Goal: Task Accomplishment & Management: Complete application form

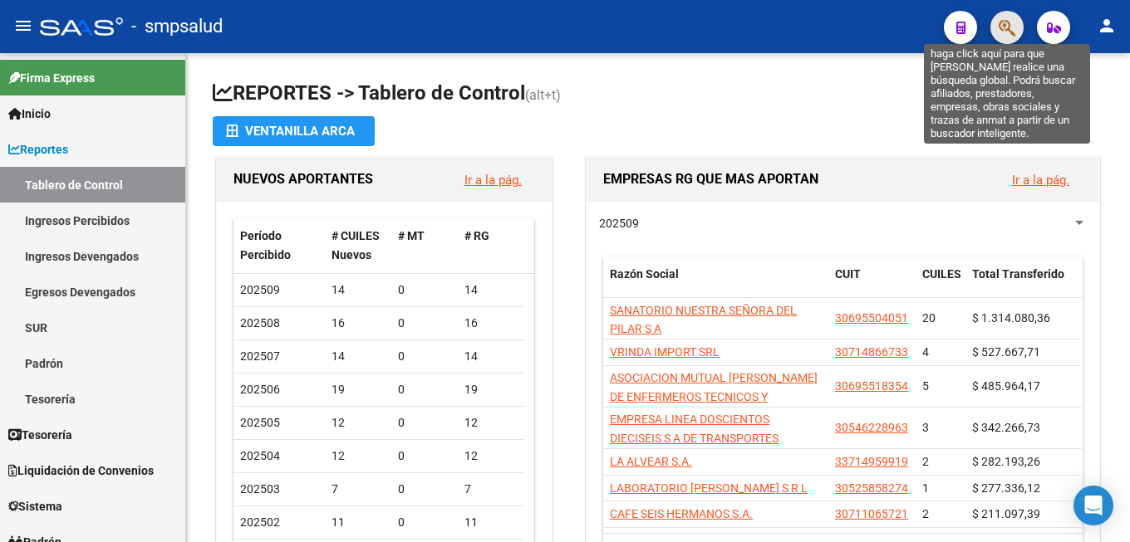
click at [1014, 34] on icon "button" at bounding box center [1006, 27] width 17 height 19
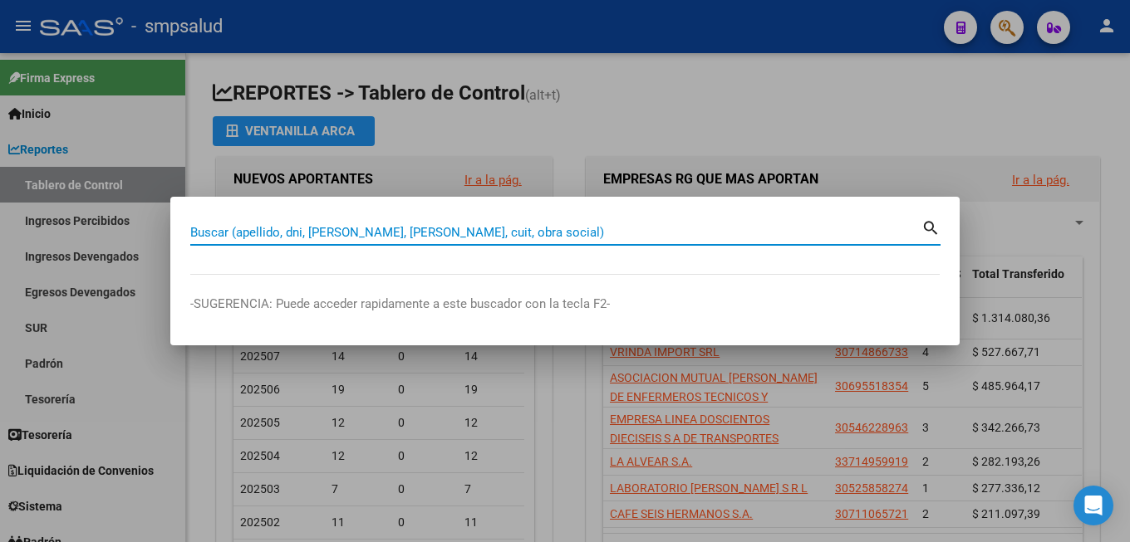
click at [422, 225] on input "Buscar (apellido, dni, [PERSON_NAME], [PERSON_NAME], cuit, obra social)" at bounding box center [555, 232] width 731 height 15
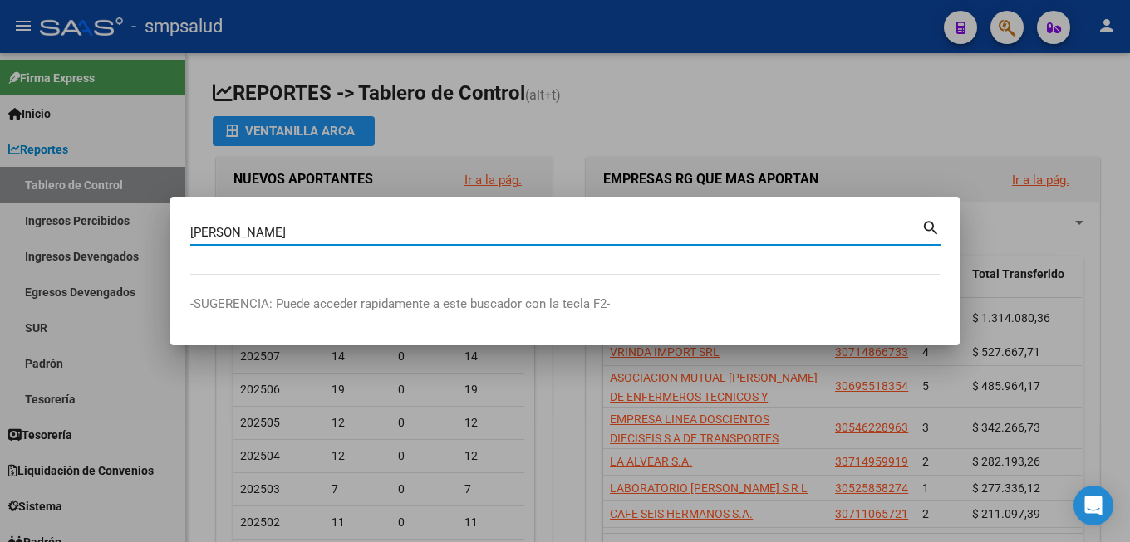
type input "[PERSON_NAME]"
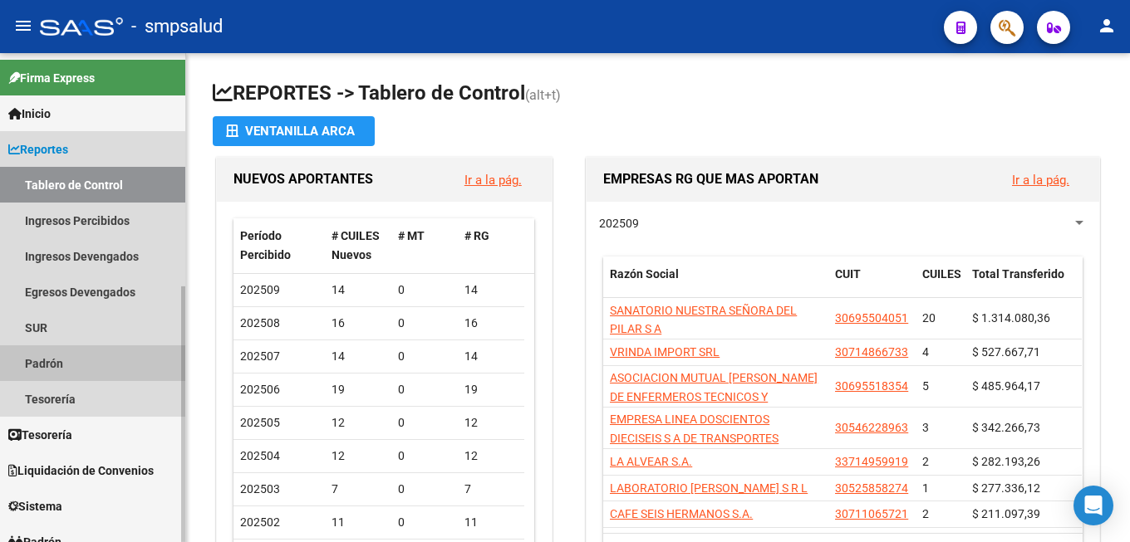
click at [37, 361] on link "Padrón" at bounding box center [92, 364] width 185 height 36
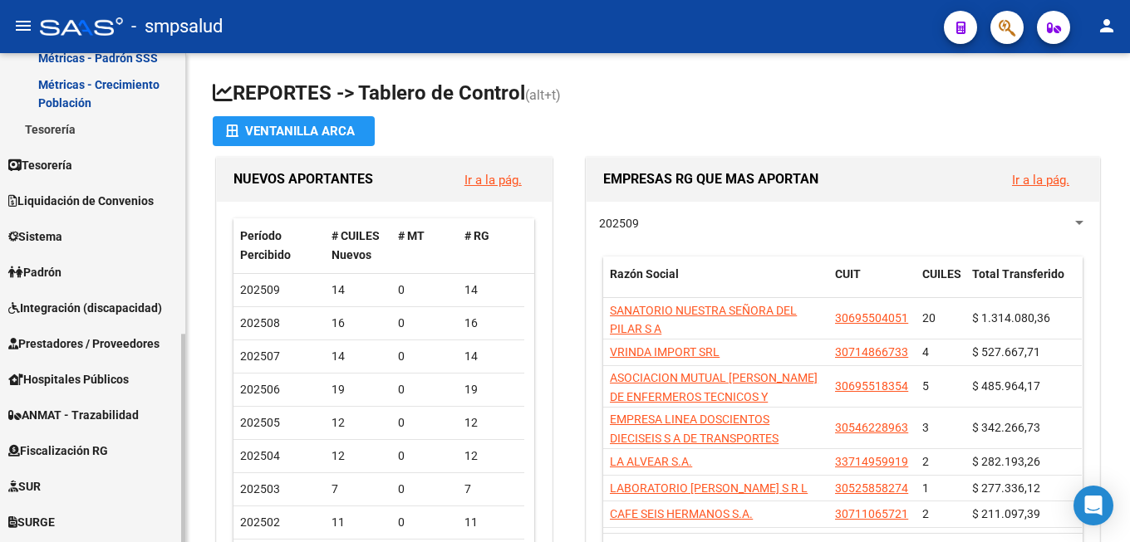
scroll to position [561, 0]
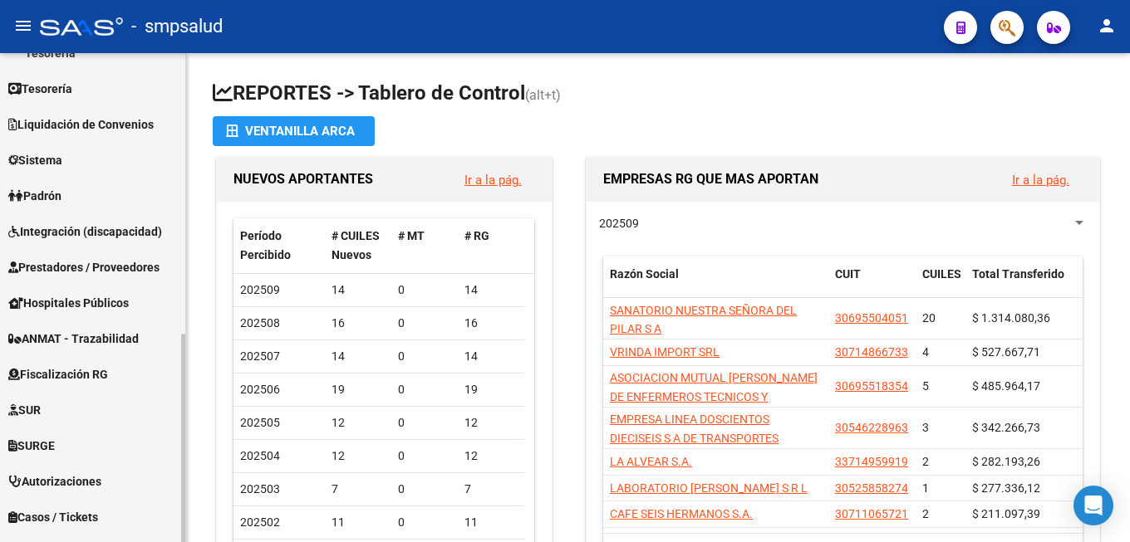
click at [184, 456] on div at bounding box center [183, 438] width 4 height 208
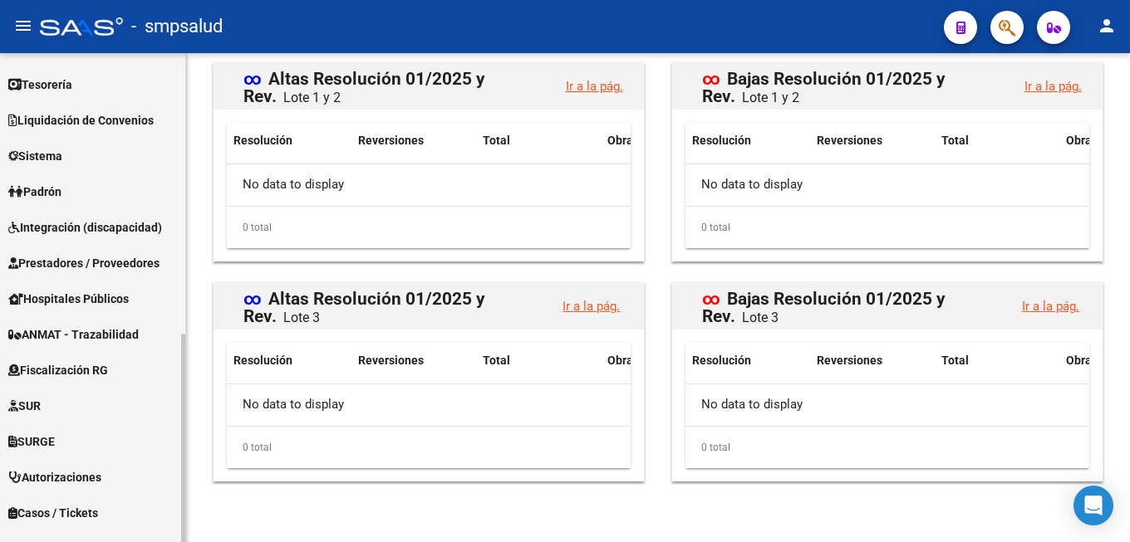
scroll to position [660, 0]
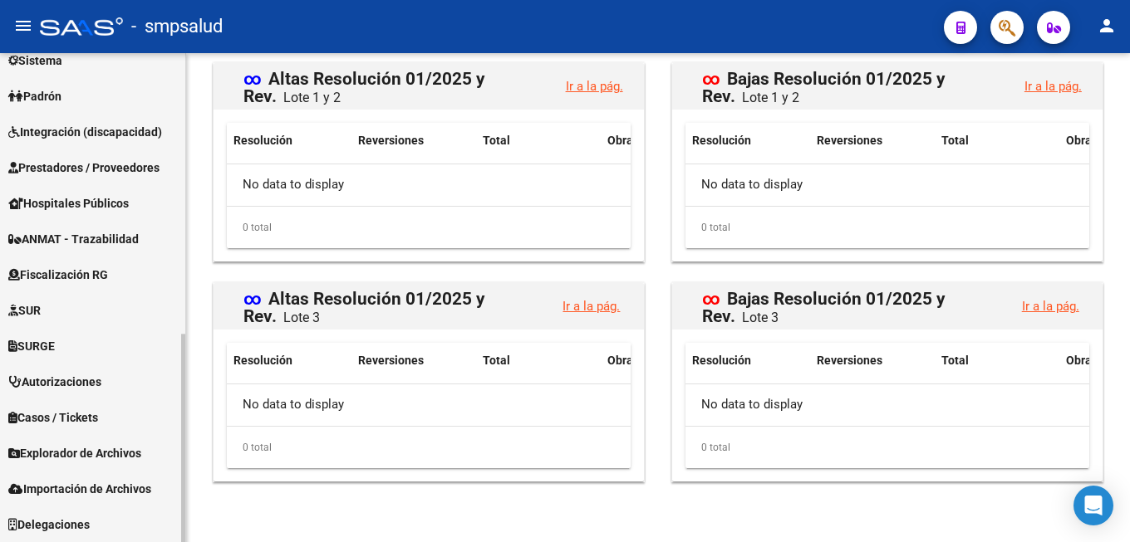
click at [191, 481] on mat-sidenav-container "Firma Express Inicio Calendario SSS Instructivos Contacto OS Reportes Tablero d…" at bounding box center [565, 297] width 1130 height 489
click at [1095, 498] on icon "Open Intercom Messenger" at bounding box center [1092, 506] width 19 height 22
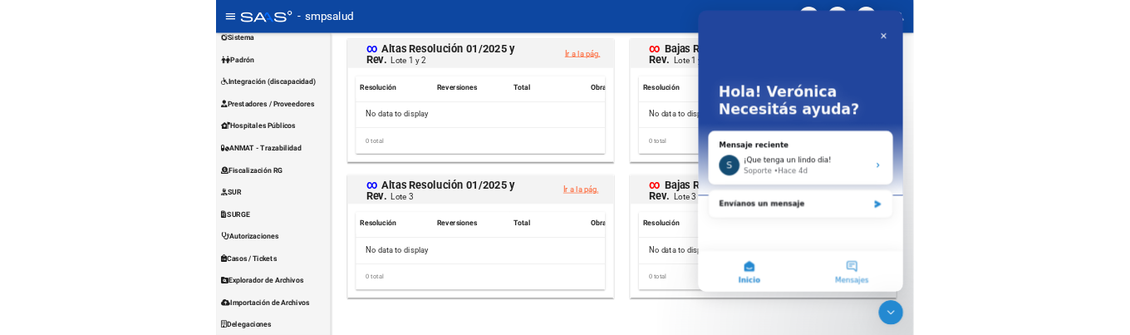
scroll to position [0, 0]
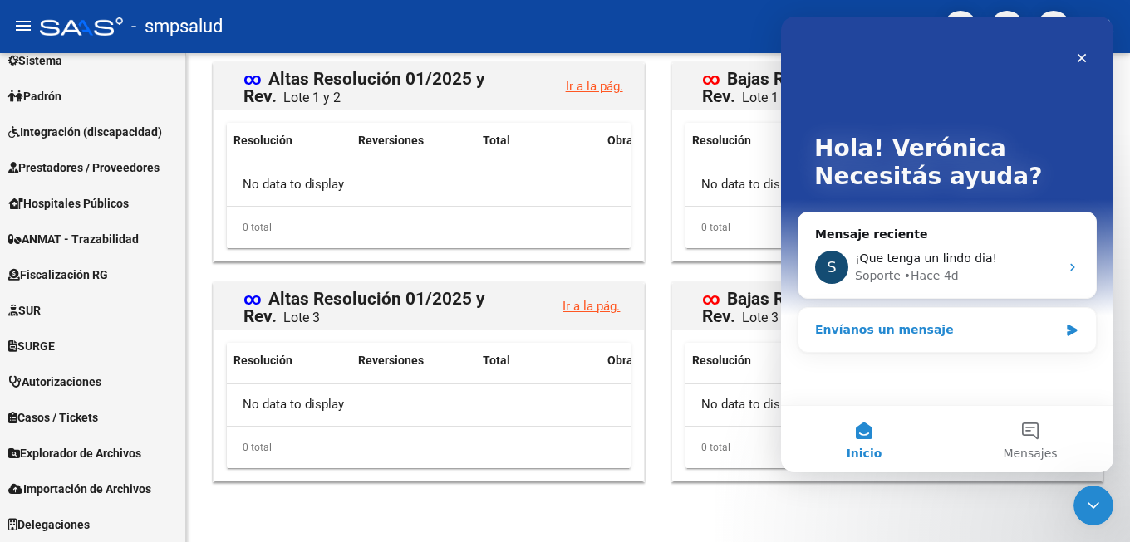
click at [953, 320] on div "Envíanos un mensaje" at bounding box center [946, 330] width 297 height 44
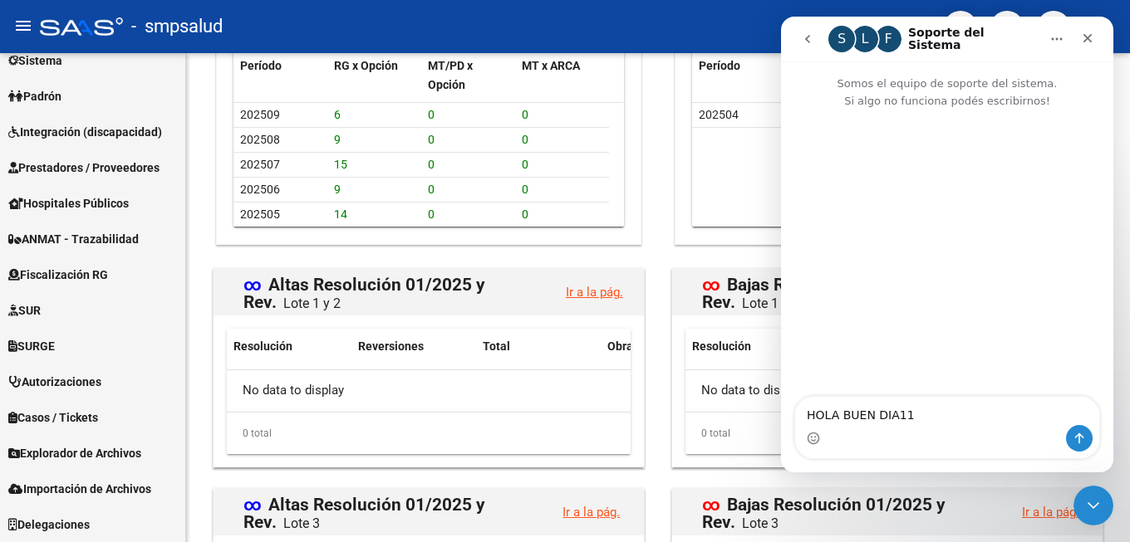
scroll to position [1832, 0]
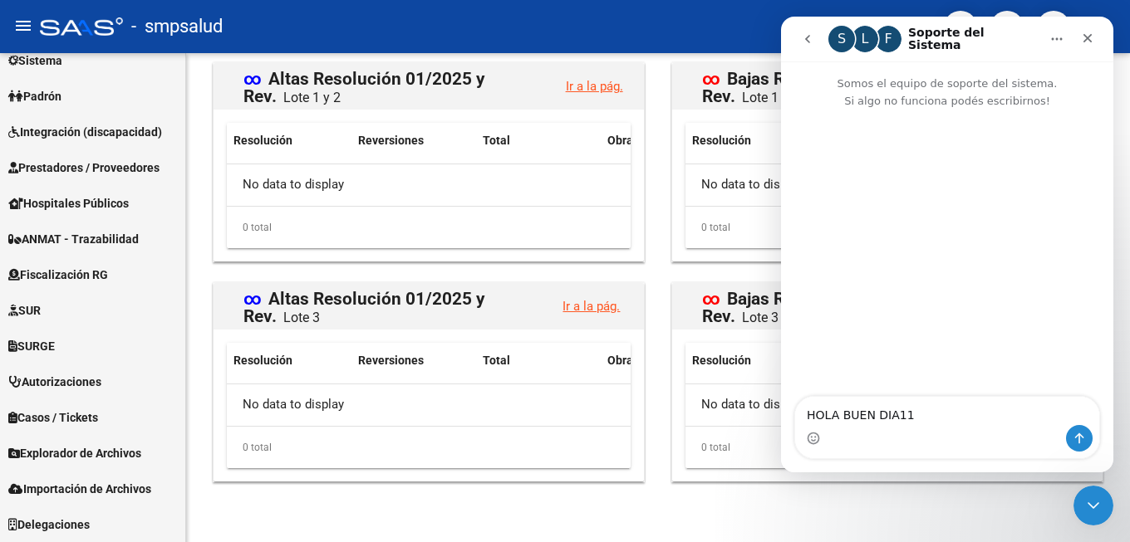
click at [913, 429] on div "Intercom Messenger" at bounding box center [947, 438] width 304 height 27
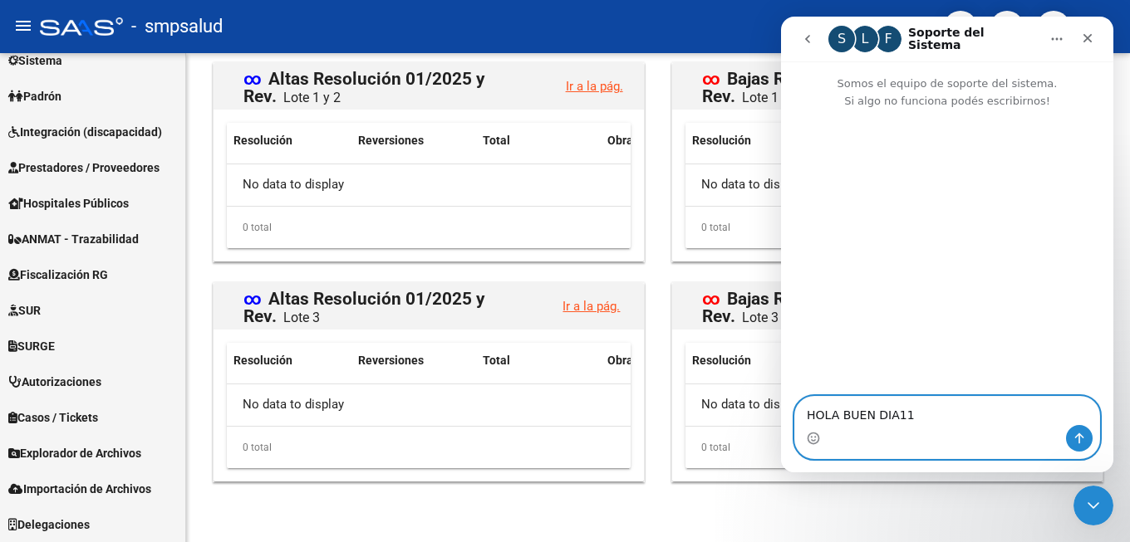
click at [915, 414] on textarea "HOLA BUEN DIA11" at bounding box center [947, 411] width 304 height 28
type textarea "HOLA BUEN DIA!!"
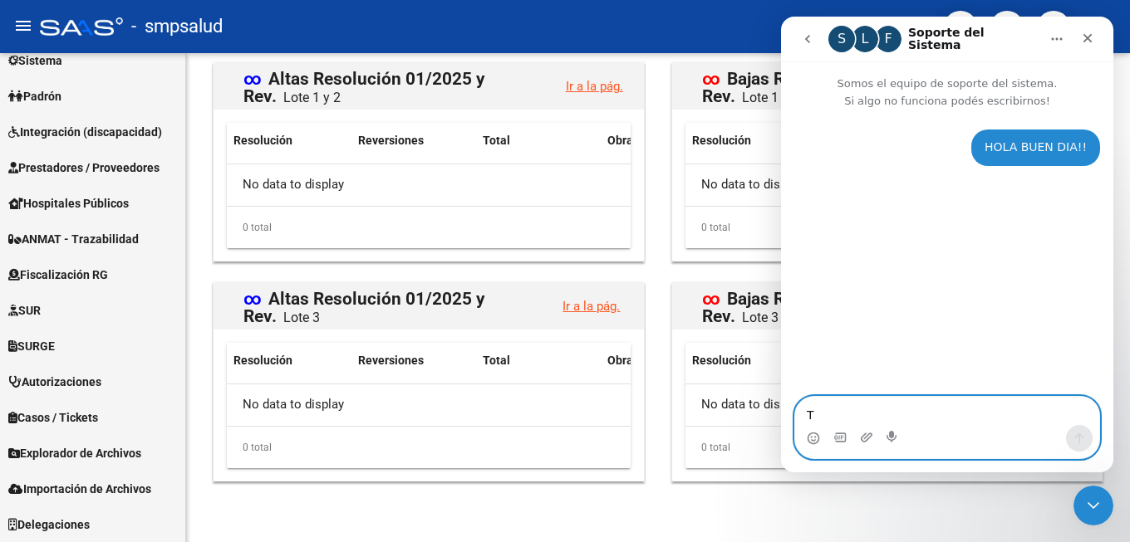
type textarea "TE"
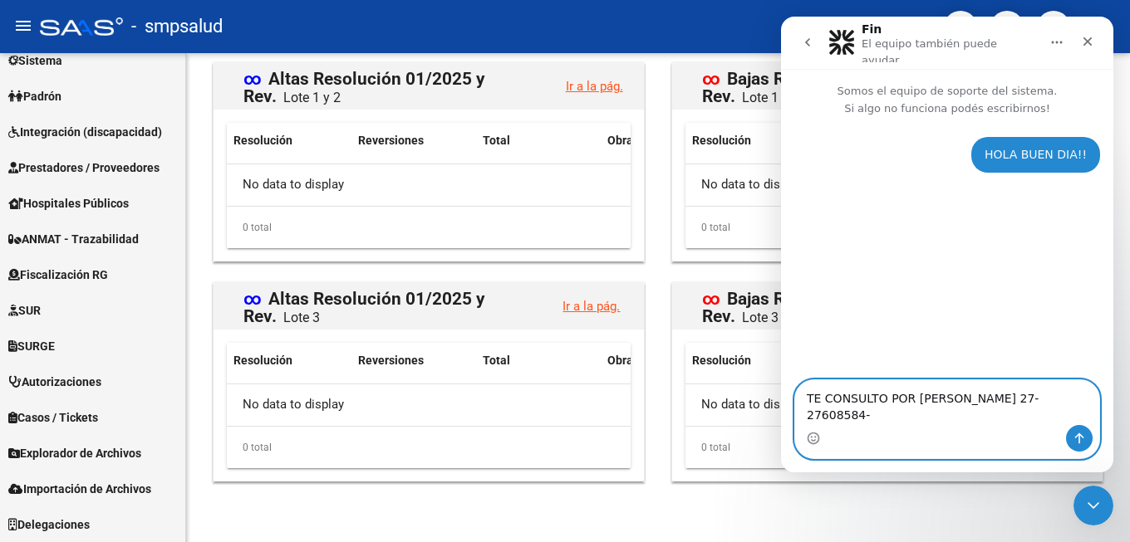
type textarea "TE CONSULTO POR [PERSON_NAME] 27-27608584-6"
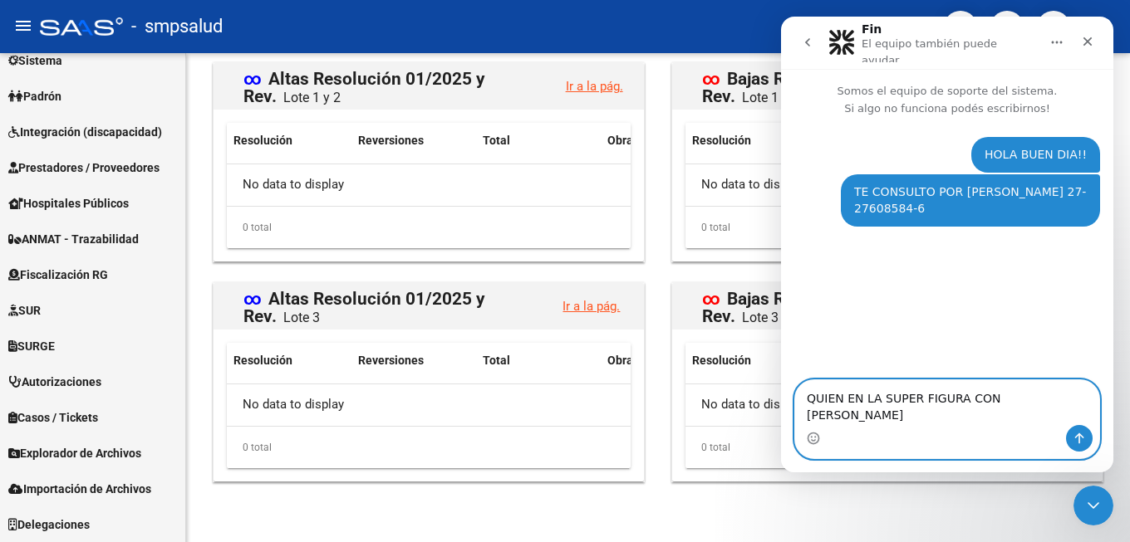
type textarea "QUIEN EN LA SUPER FIGURA CON [PERSON_NAME]"
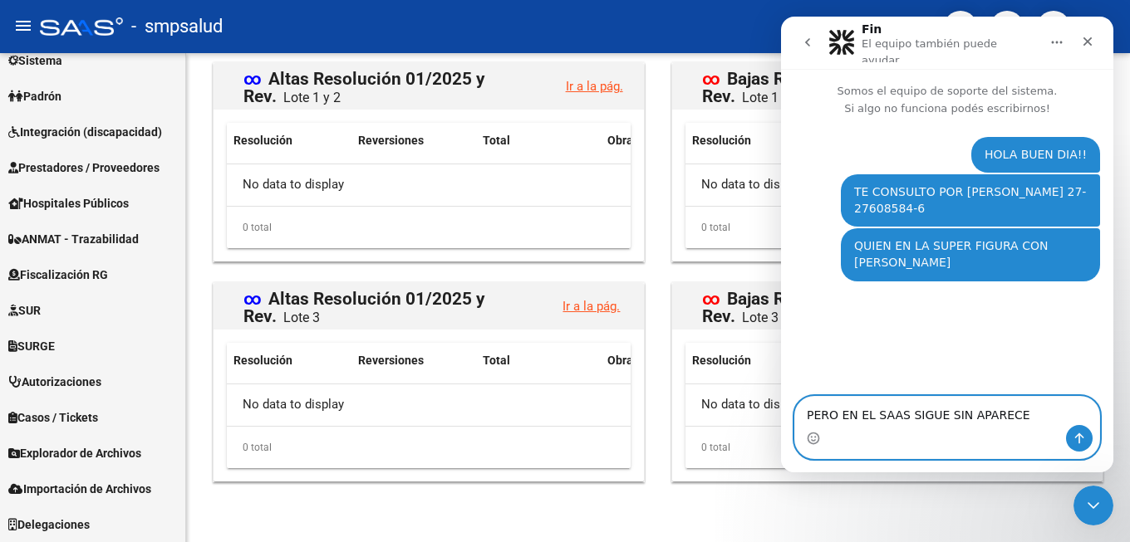
type textarea "PERO EN EL SAAS SIGUE SIN APARECER"
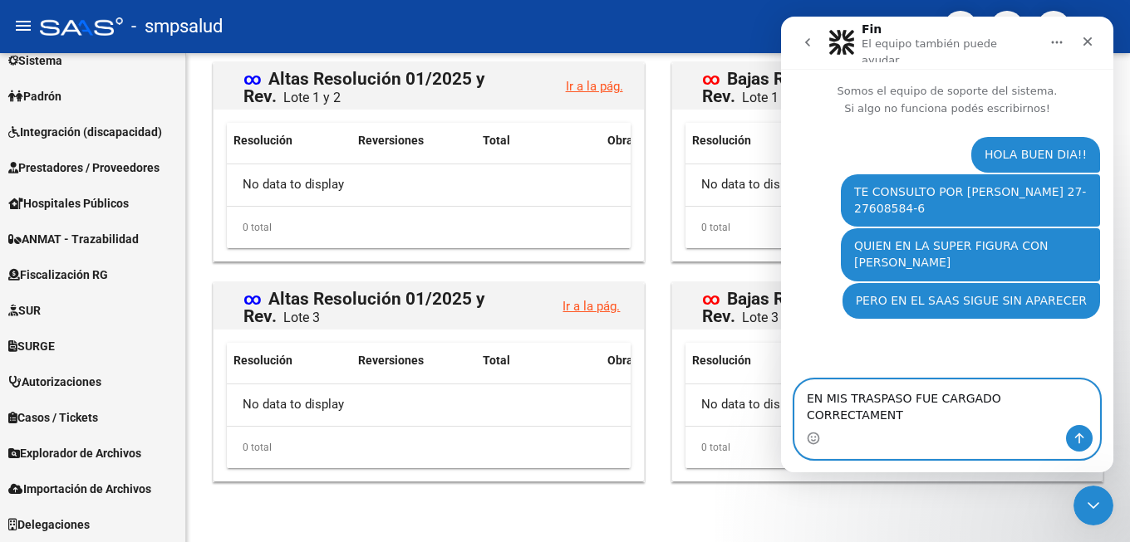
type textarea "EN MIS TRASPASO FUE CARGADO CORRECTAMENTE"
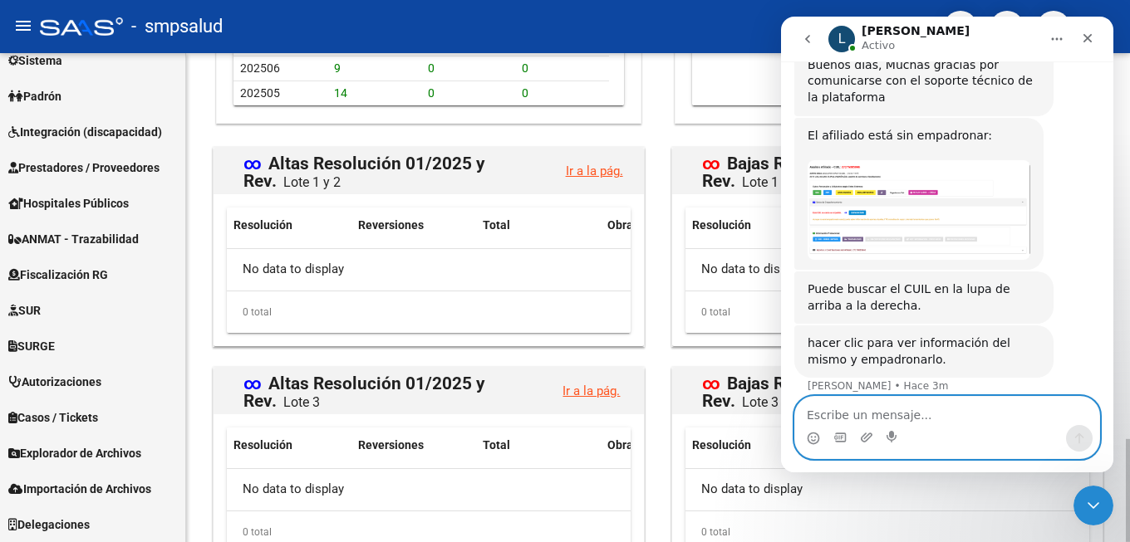
scroll to position [1662, 0]
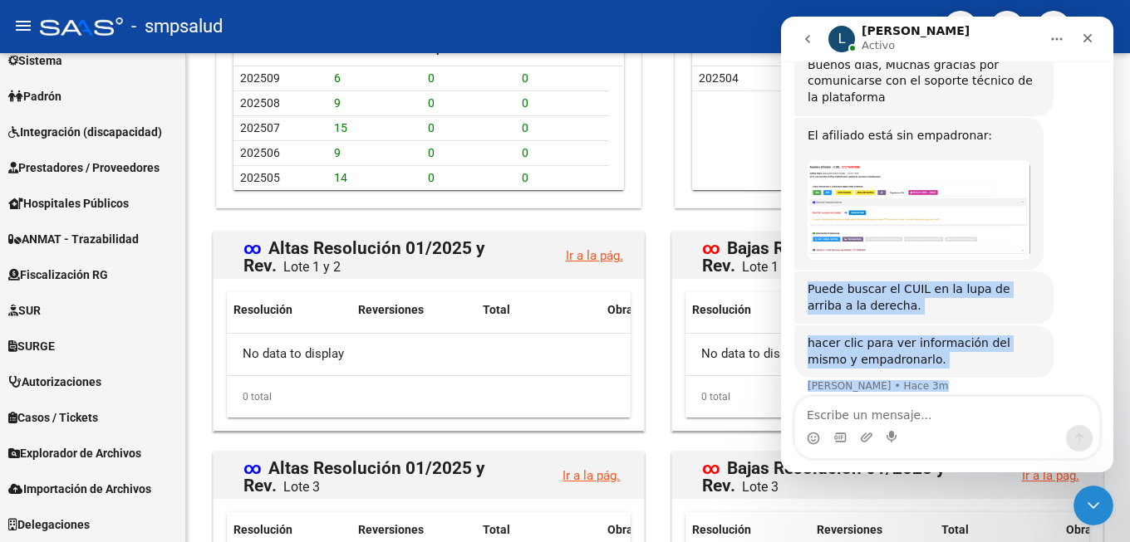
drag, startPoint x: 1106, startPoint y: 322, endPoint x: 1900, endPoint y: 243, distance: 798.8
click at [1113, 224] on div "HOLA BUEN DIA!! [PERSON_NAME] 8m TE CONSULTO POR [PERSON_NAME] 27-27608584-6 [P…" at bounding box center [947, 83] width 332 height 689
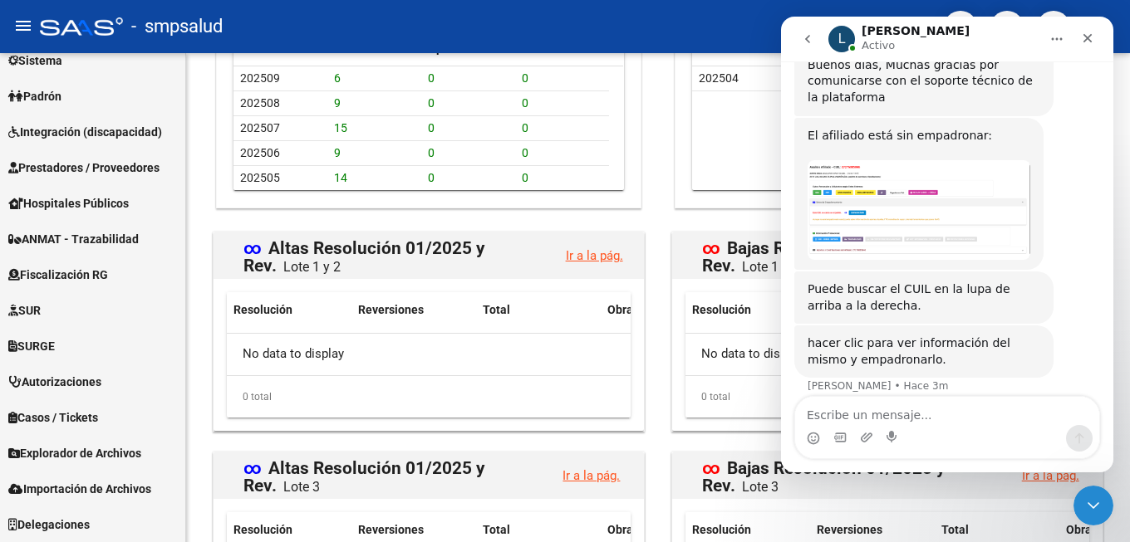
click at [1062, 221] on div "El afiliado está sin empadronar: ​ [PERSON_NAME] 4m" at bounding box center [947, 195] width 306 height 154
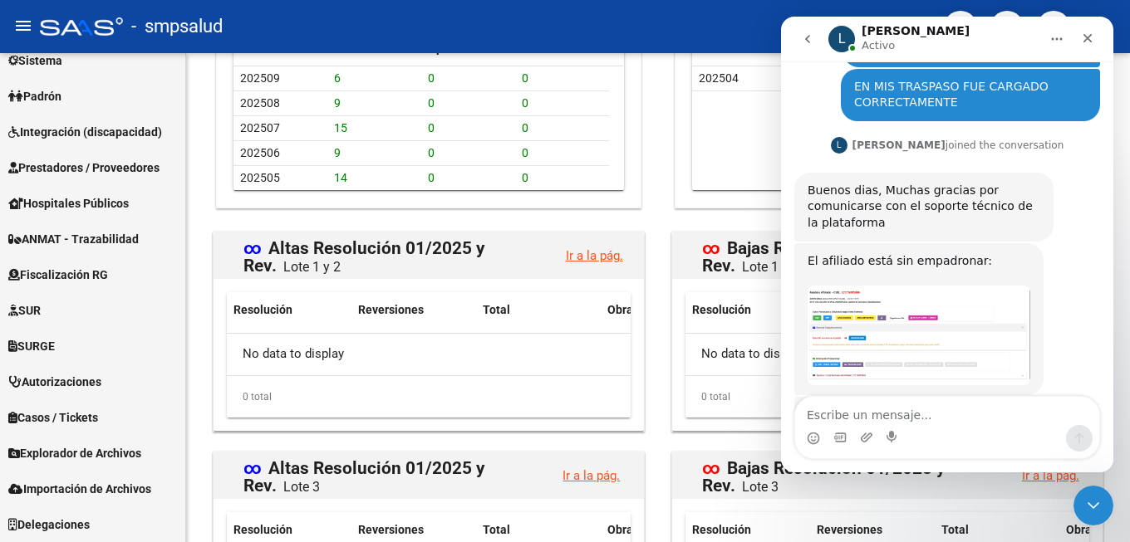
scroll to position [370, 0]
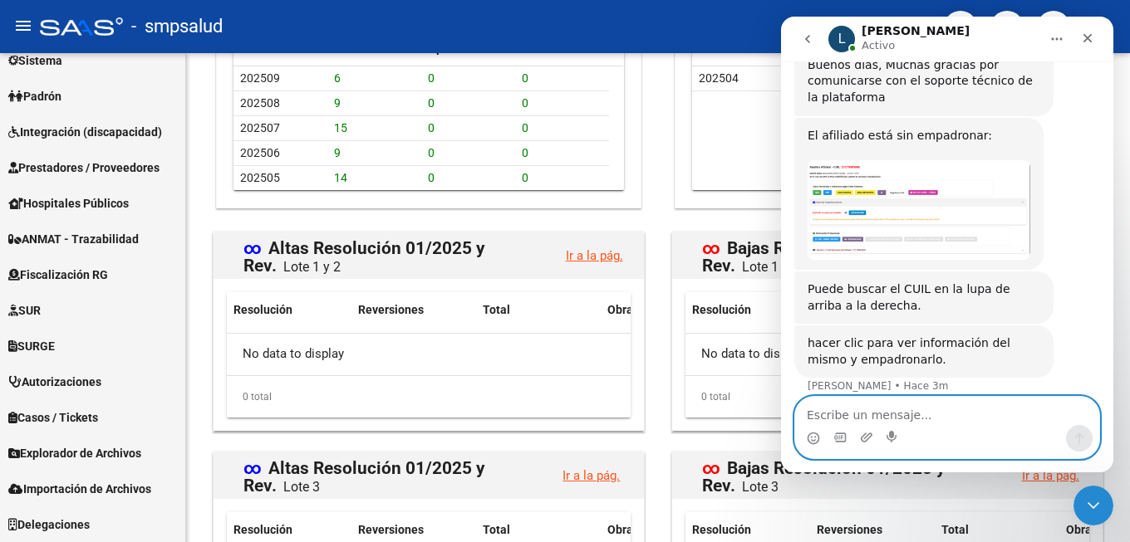
click at [956, 418] on textarea "Escribe un mensaje..." at bounding box center [947, 411] width 304 height 28
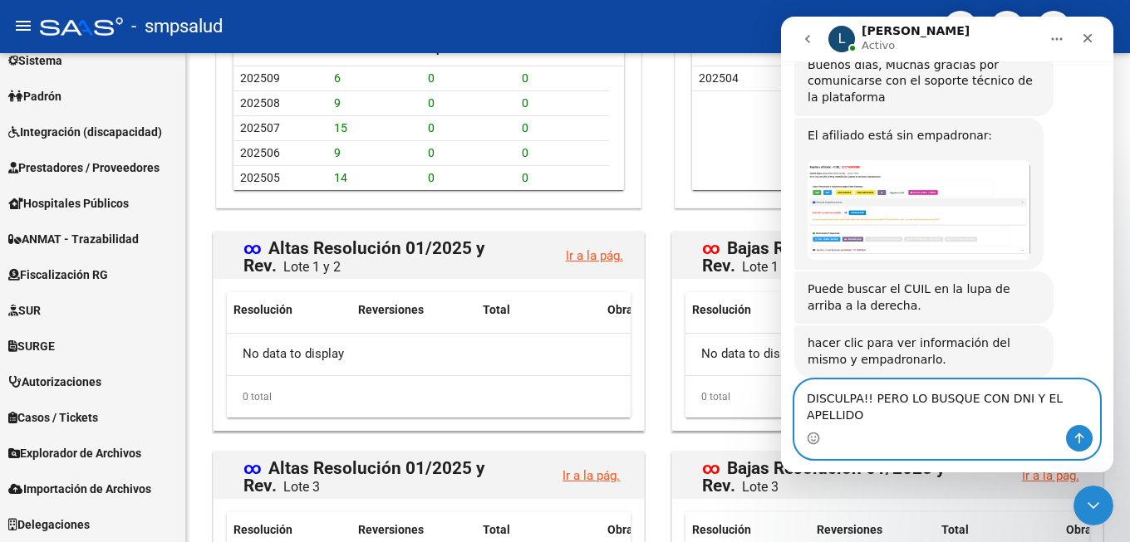
scroll to position [387, 0]
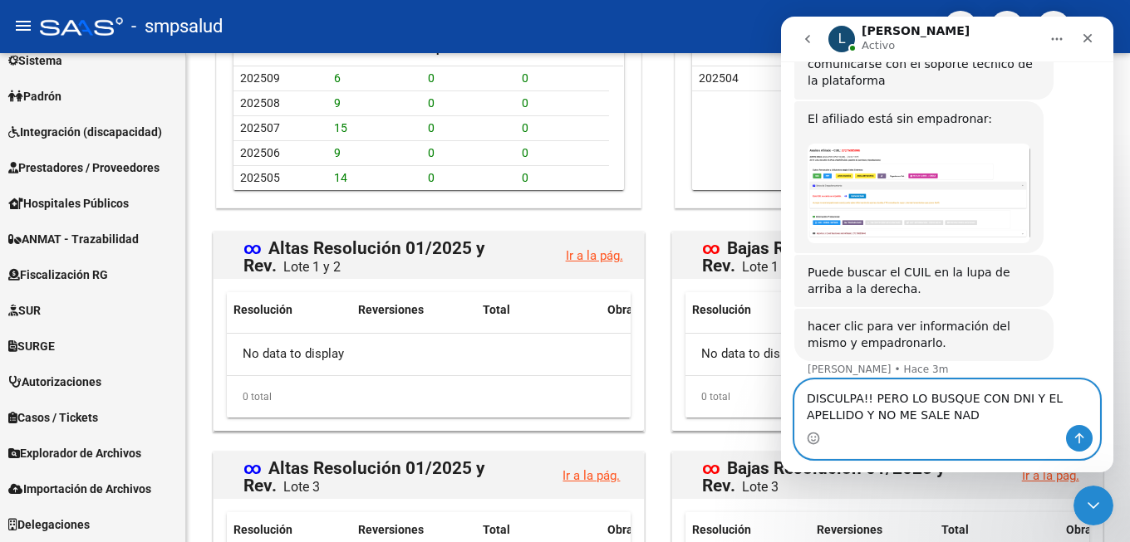
type textarea "DISCULPA!! PERO LO BUSQUE CON DNI Y EL APELLIDO Y NO ME SALE NADA"
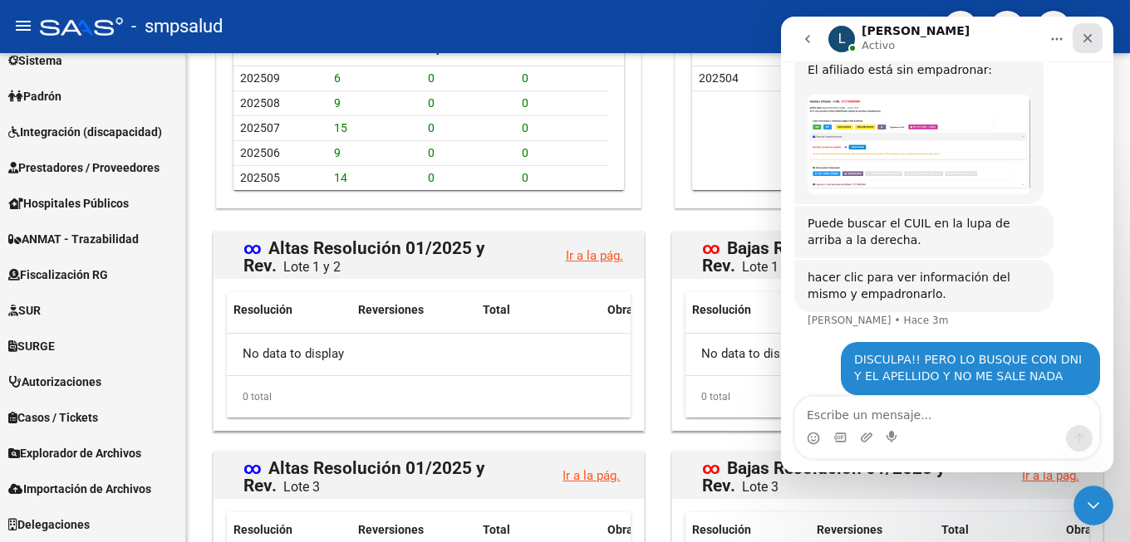
click at [1089, 37] on icon "Cerrar" at bounding box center [1087, 38] width 9 height 9
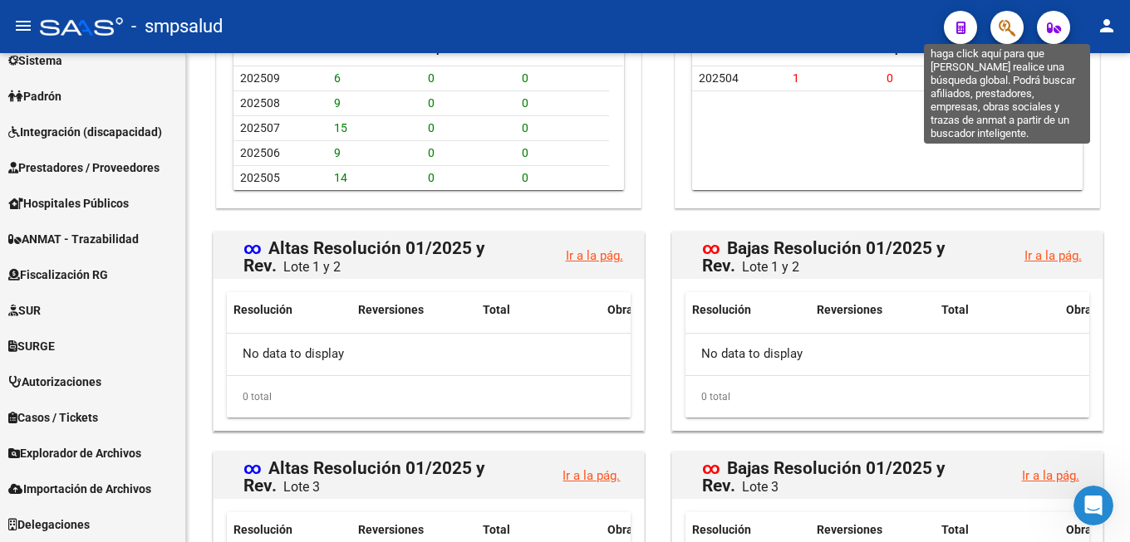
click at [1015, 28] on icon "button" at bounding box center [1006, 27] width 17 height 19
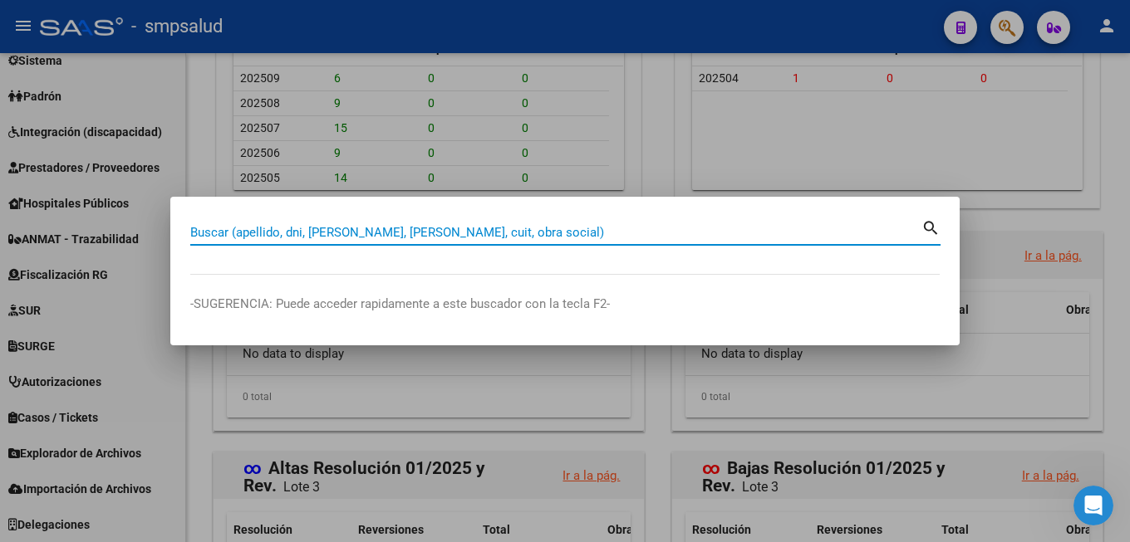
scroll to position [0, 0]
click at [296, 225] on input "Buscar (apellido, dni, [PERSON_NAME], [PERSON_NAME], cuit, obra social)" at bounding box center [555, 232] width 731 height 15
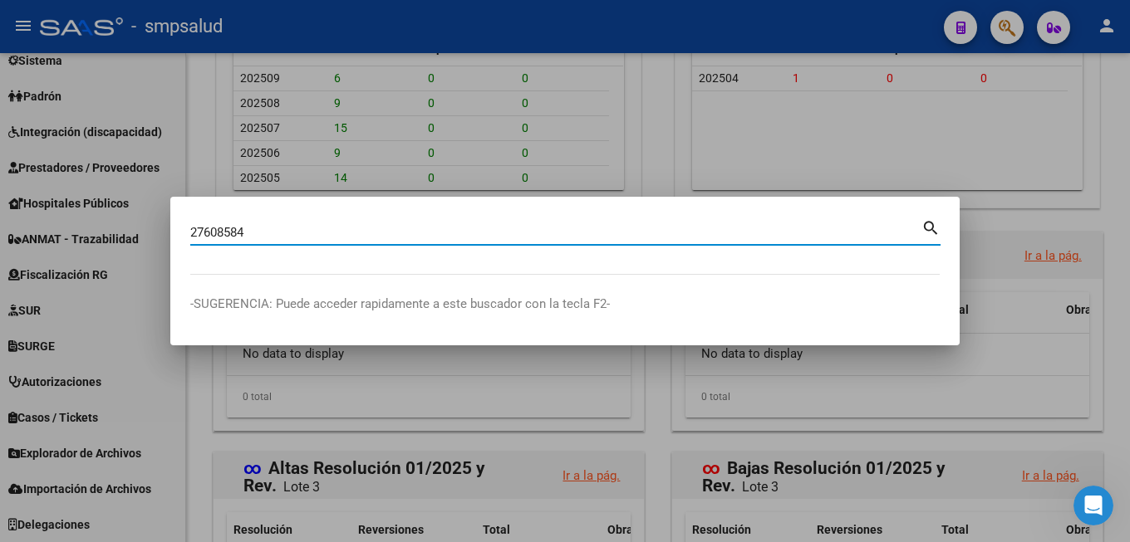
type input "27608584"
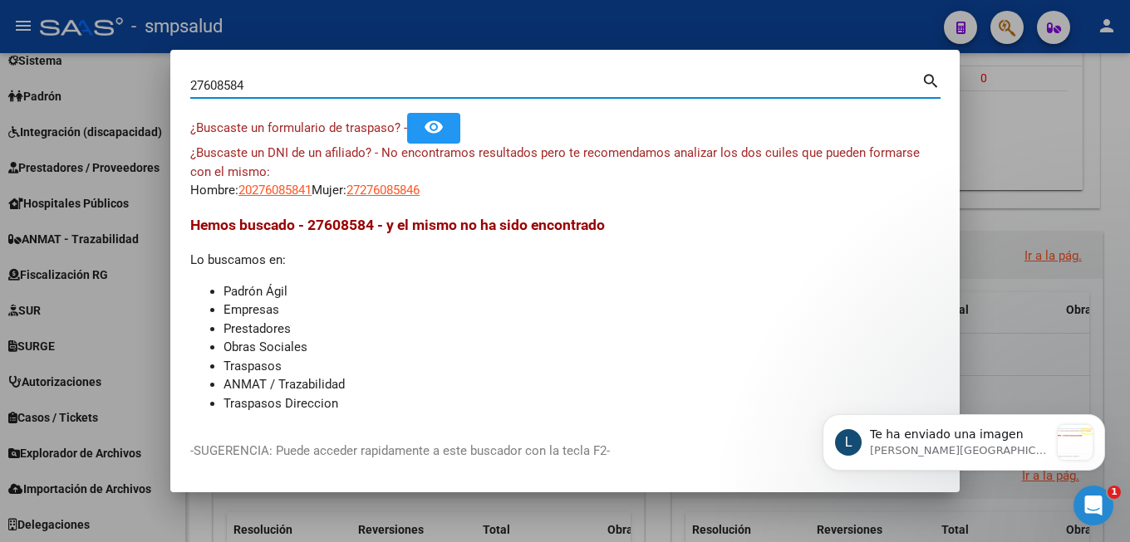
scroll to position [584, 0]
click at [1012, 436] on p "Te ha enviado una imagen" at bounding box center [959, 435] width 179 height 17
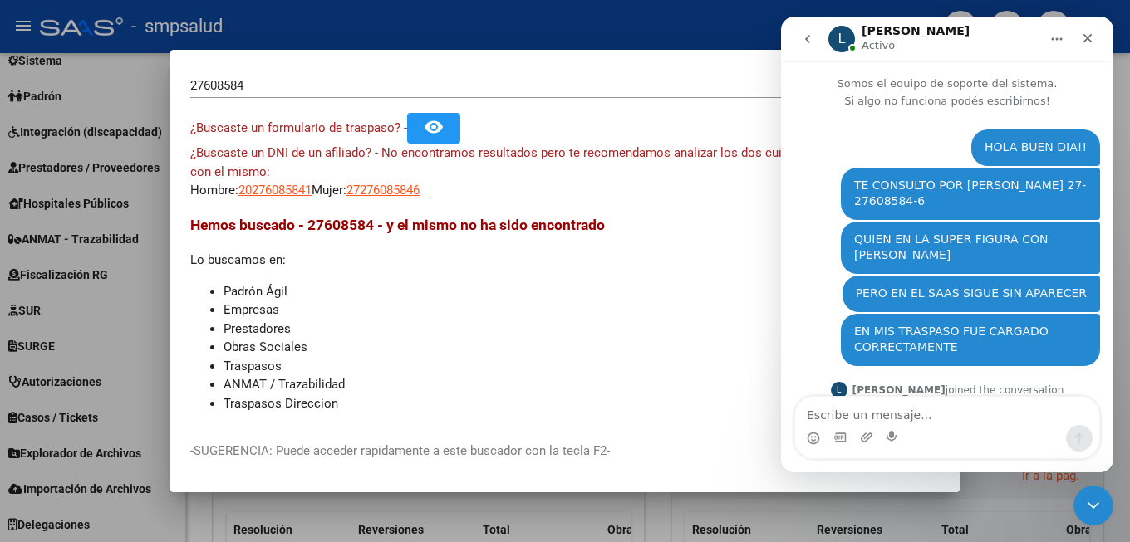
scroll to position [2, 0]
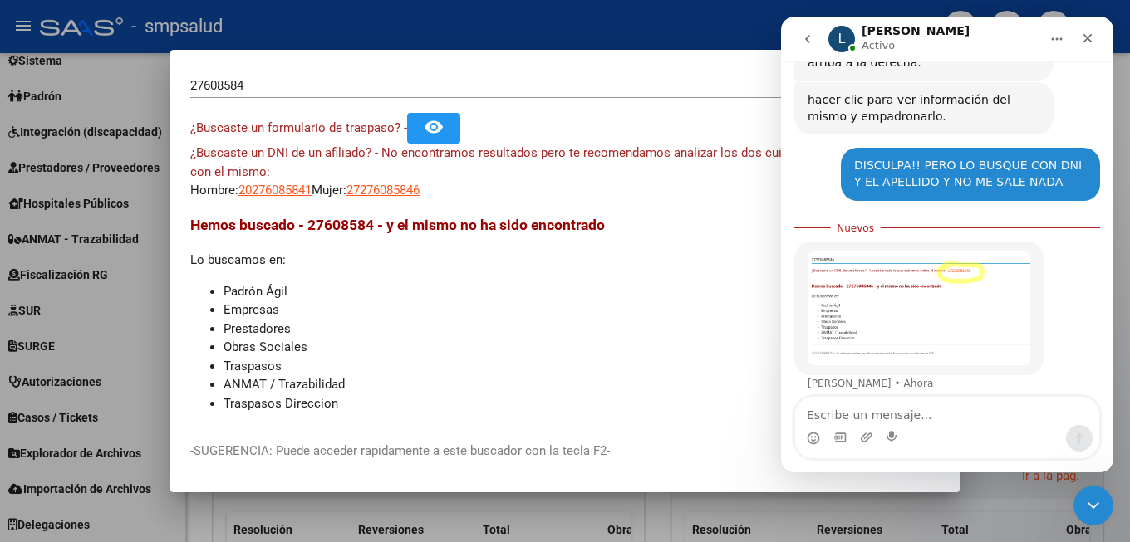
click at [970, 261] on img "Ludmila dice…" at bounding box center [918, 309] width 223 height 115
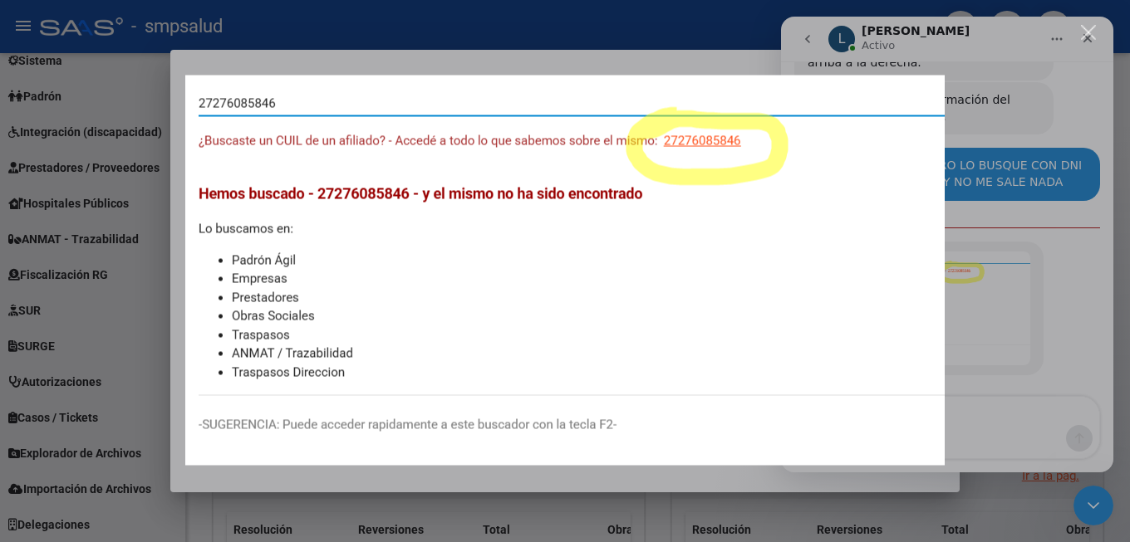
scroll to position [675, 0]
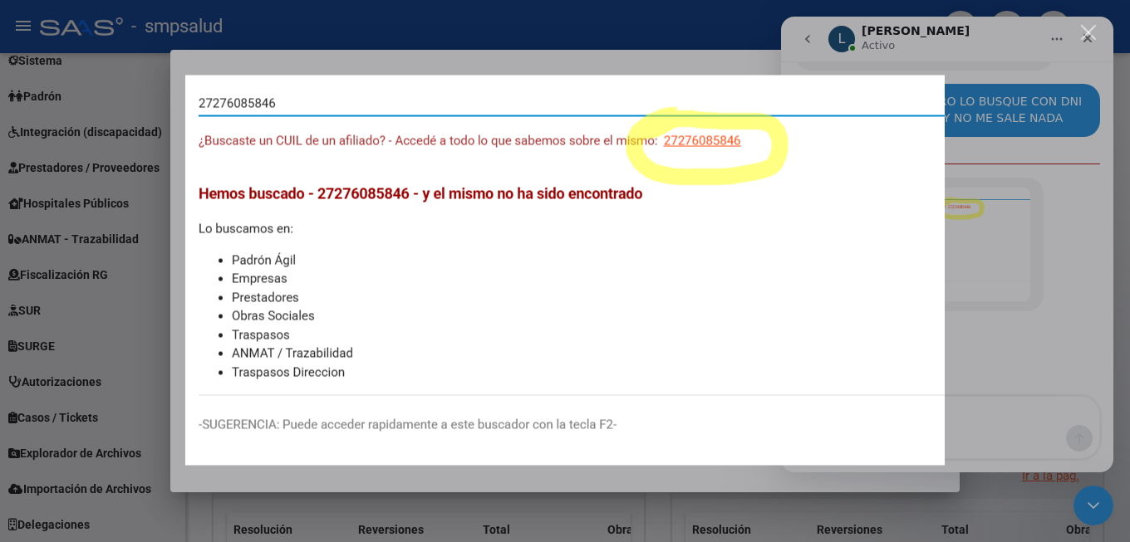
click at [609, 42] on div "Intercom Messenger" at bounding box center [565, 271] width 1130 height 542
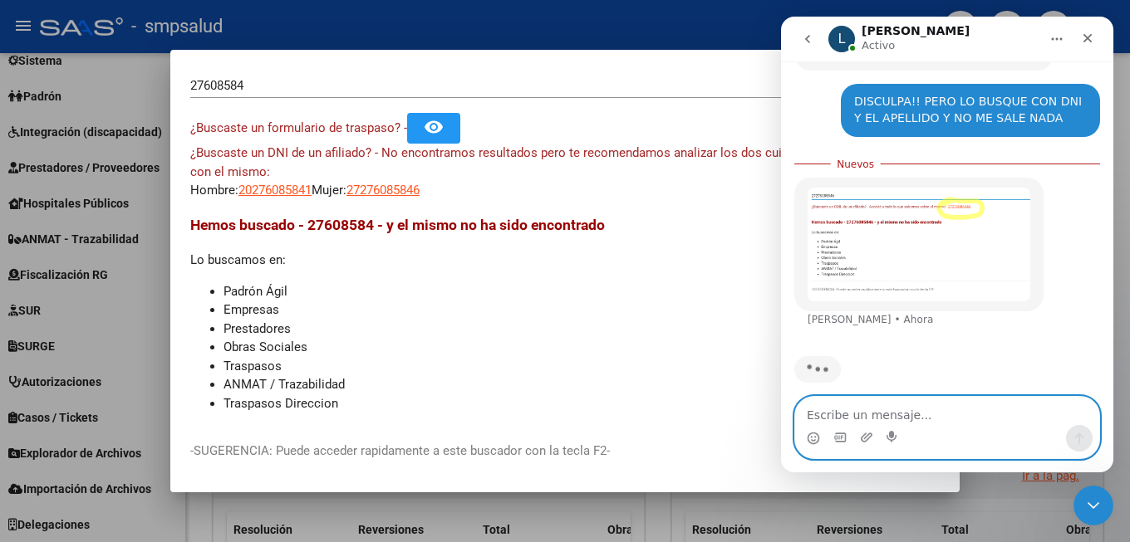
click at [883, 421] on textarea "Escribe un mensaje..." at bounding box center [947, 411] width 304 height 28
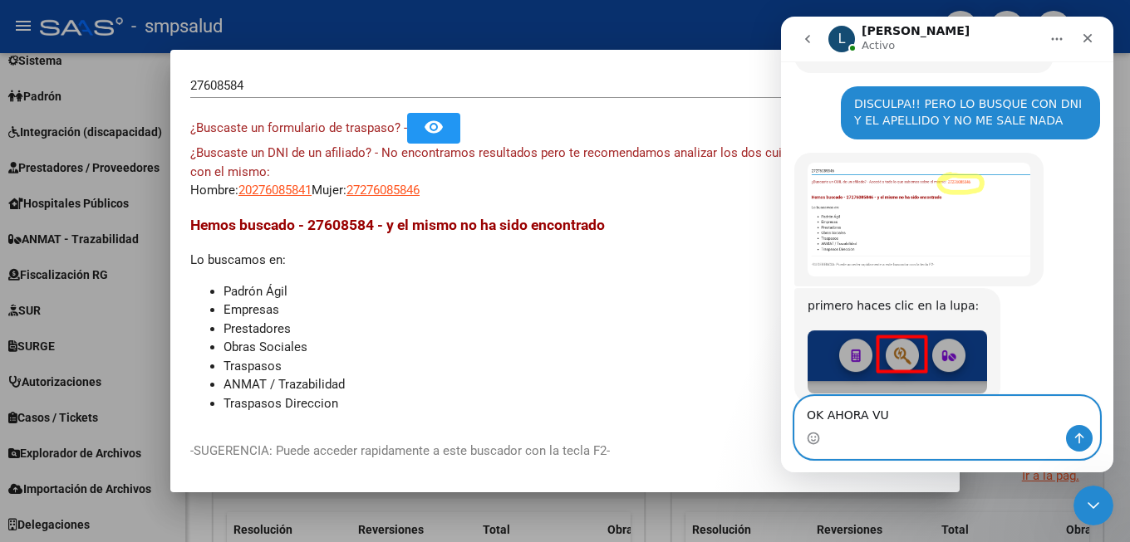
scroll to position [701, 0]
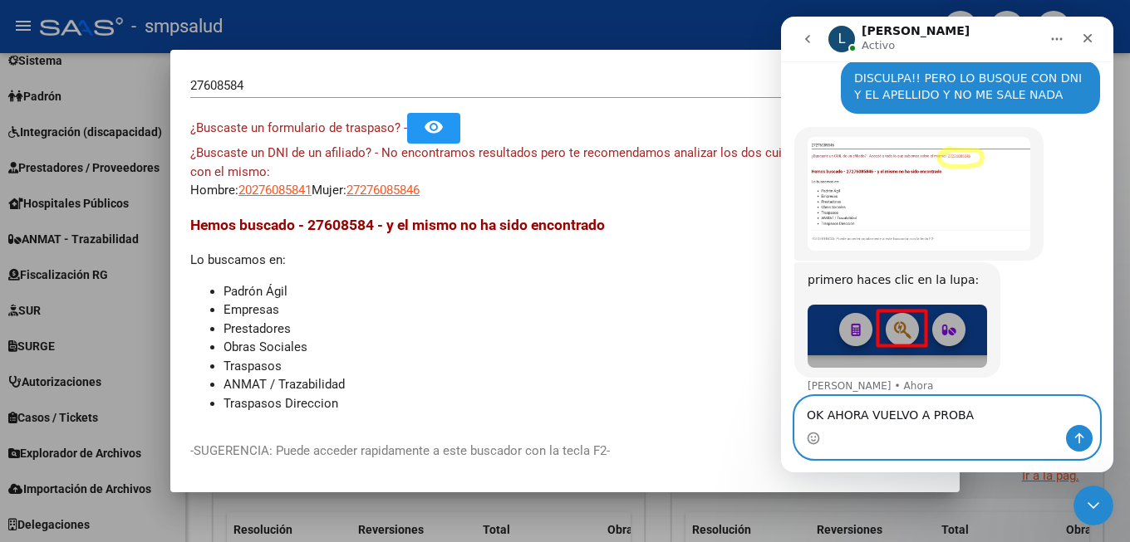
type textarea "OK AHORA VUELVO A PROBAR"
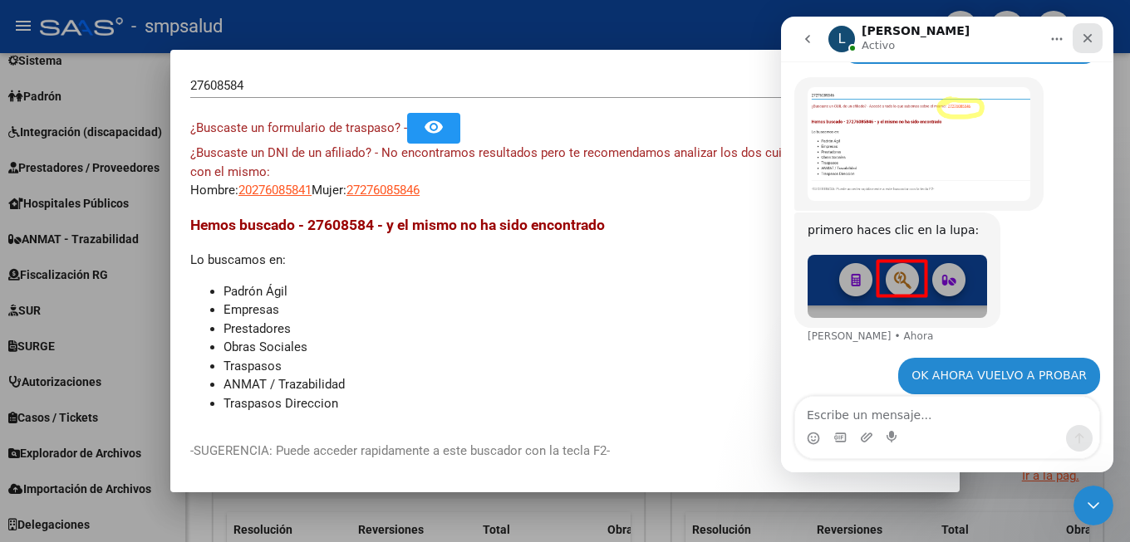
click at [1091, 43] on icon "Cerrar" at bounding box center [1087, 38] width 13 height 13
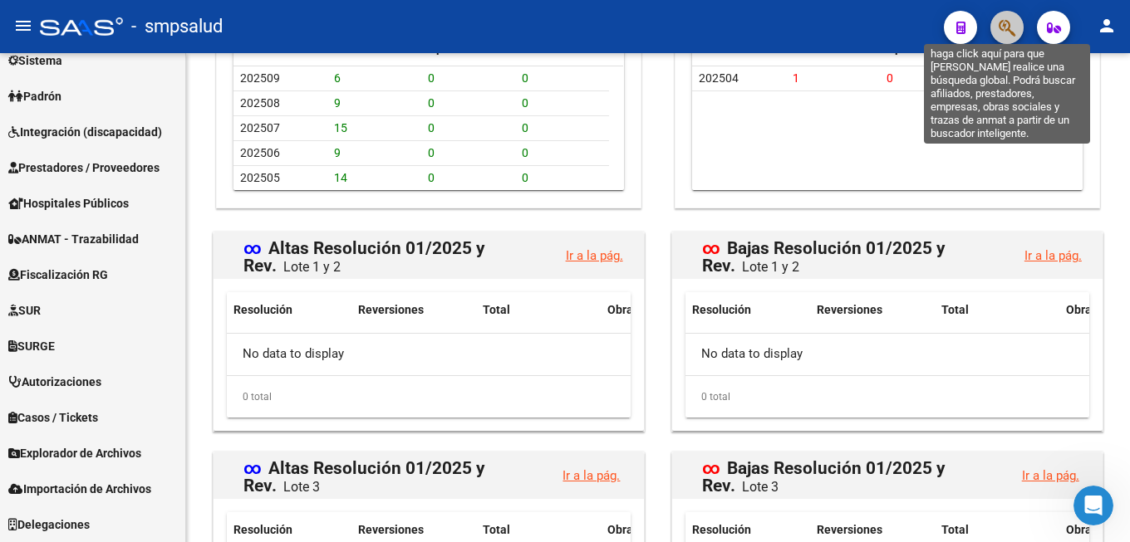
click at [1003, 23] on icon "button" at bounding box center [1006, 27] width 17 height 19
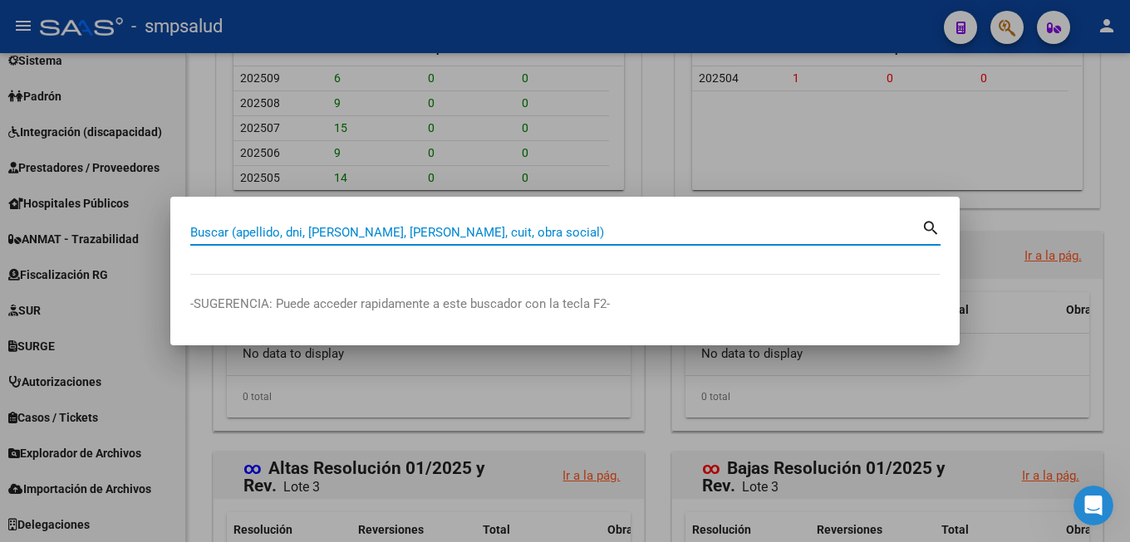
click at [396, 225] on input "Buscar (apellido, dni, [PERSON_NAME], [PERSON_NAME], cuit, obra social)" at bounding box center [555, 232] width 731 height 15
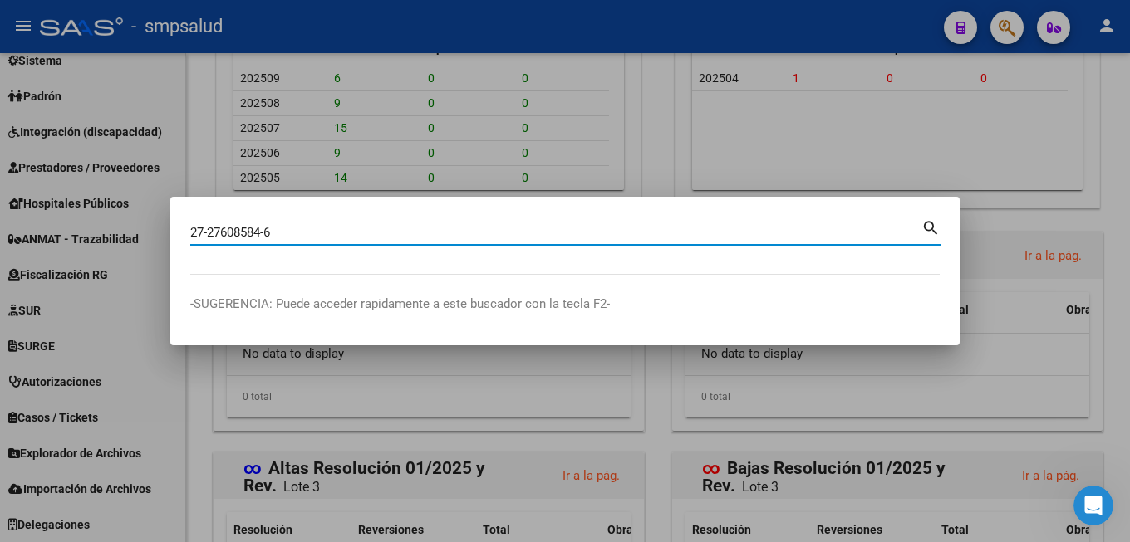
type input "27276085846"
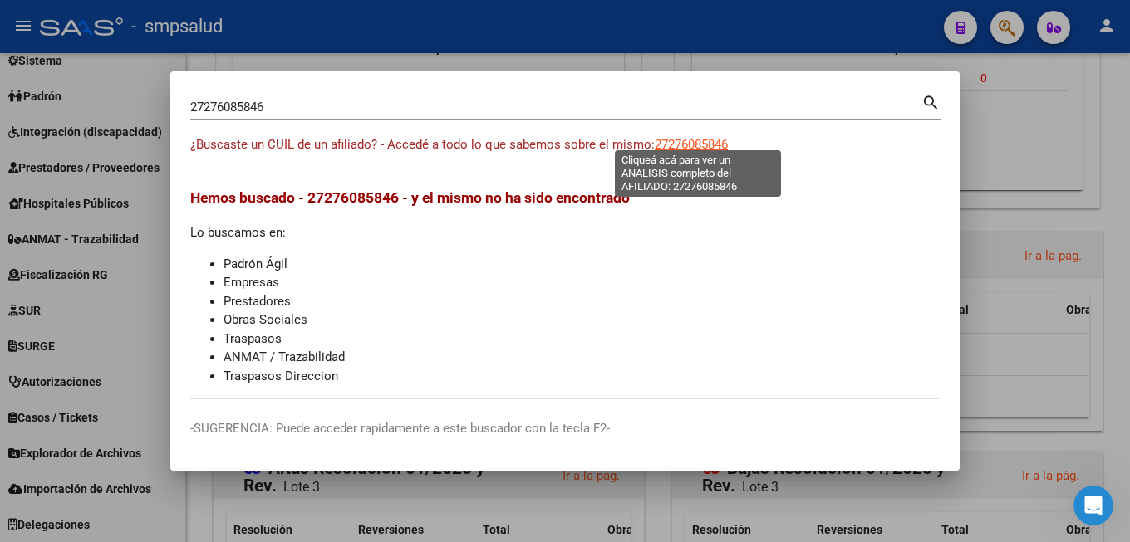
click at [715, 141] on span "27276085846" at bounding box center [691, 144] width 73 height 15
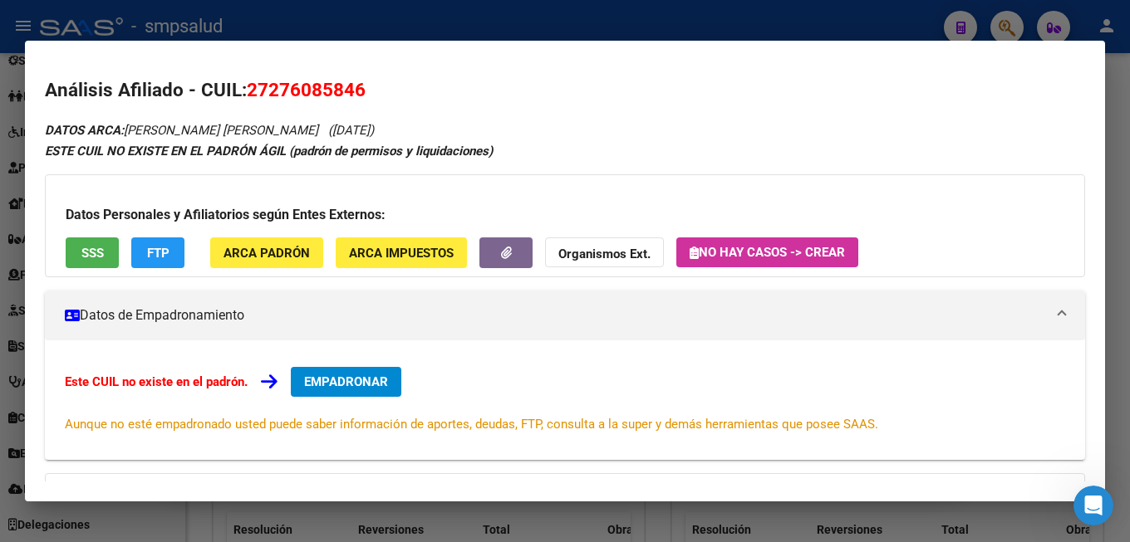
scroll to position [90, 0]
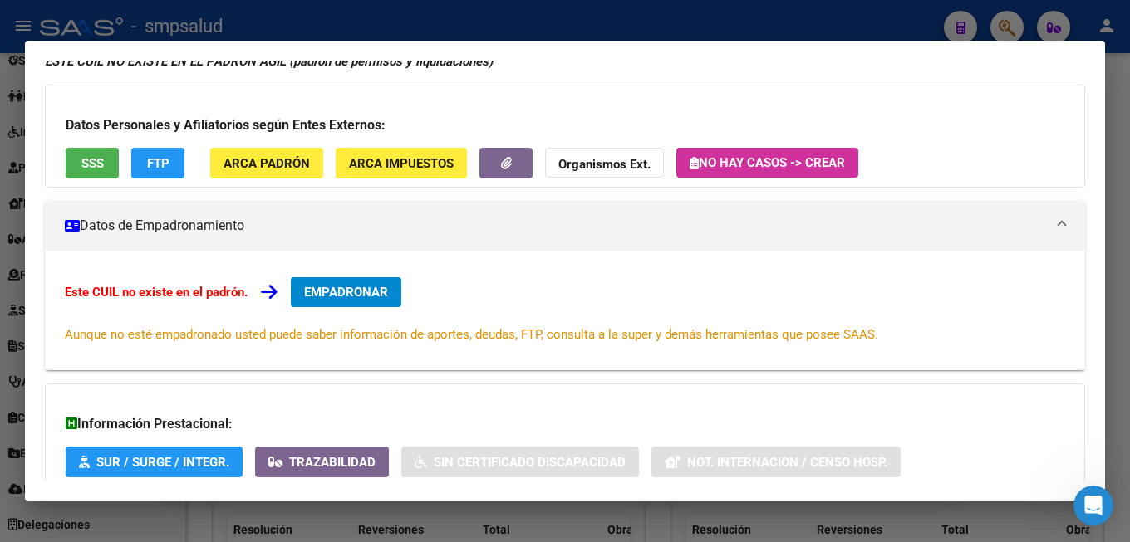
click at [336, 295] on span "EMPADRONAR" at bounding box center [346, 292] width 84 height 15
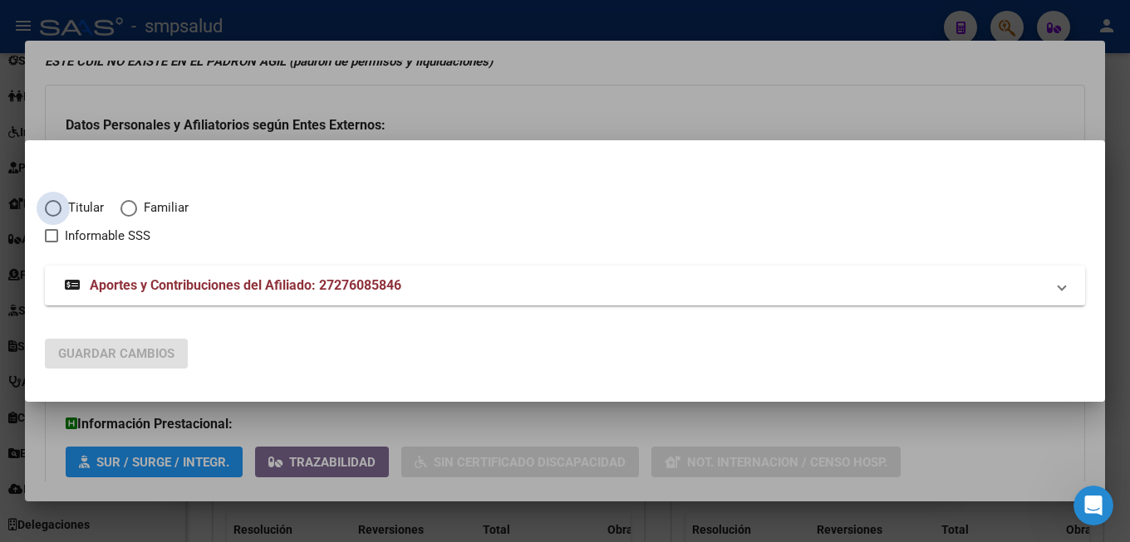
click at [66, 204] on span "Titular" at bounding box center [82, 208] width 42 height 19
click at [61, 204] on input "Titular" at bounding box center [53, 208] width 17 height 17
radio input "true"
checkbox input "true"
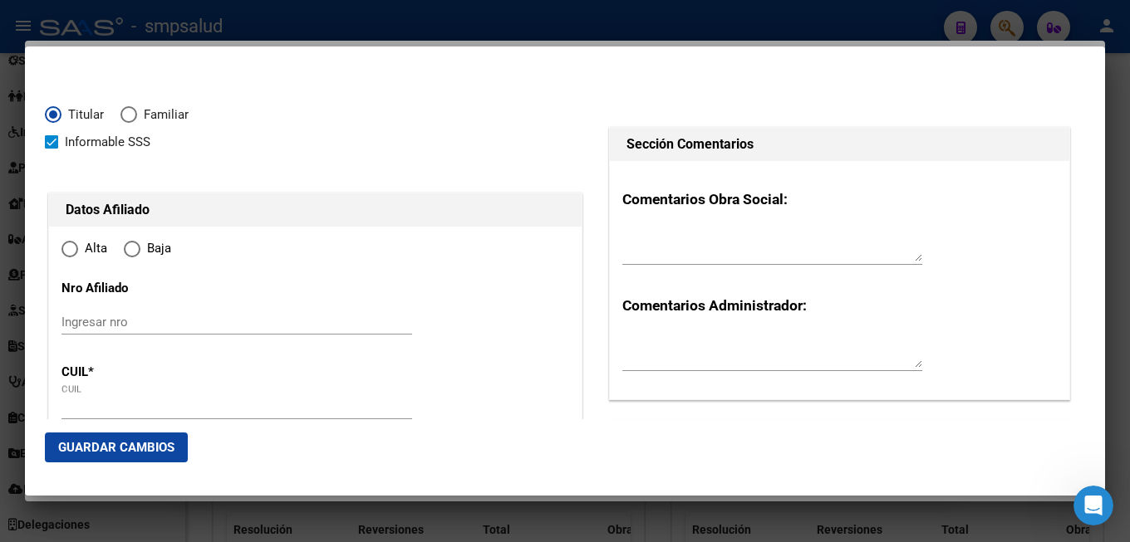
radio input "true"
type input "27-27608584-6"
type input "27608584"
type input "[PERSON_NAME]"
type input "[DATE]"
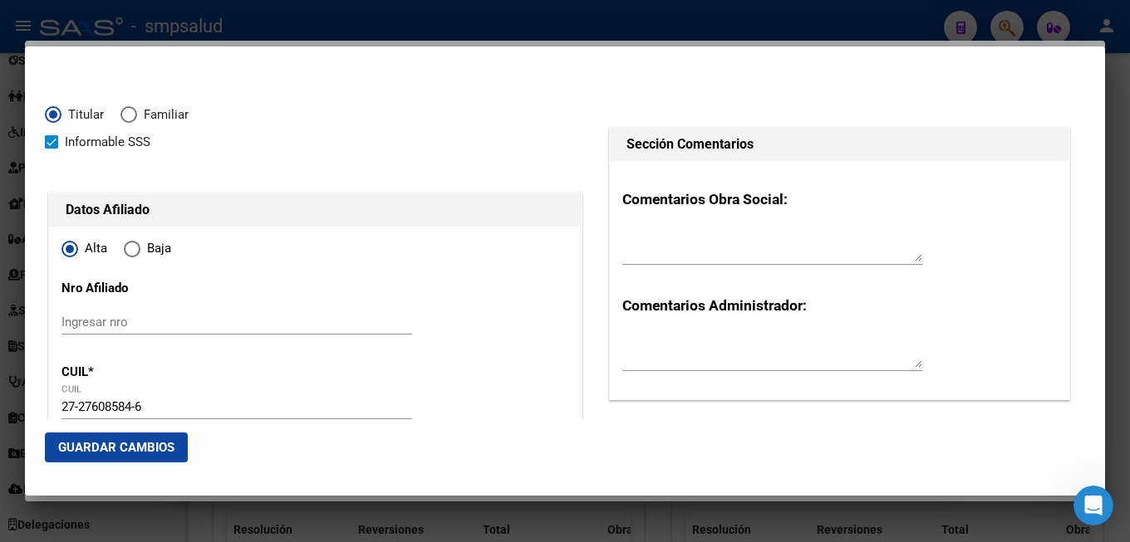
type input "1761"
type input "[PERSON_NAME]"
type input "[GEOGRAPHIC_DATA]"
type input "[PERSON_NAME]"
type input "2731"
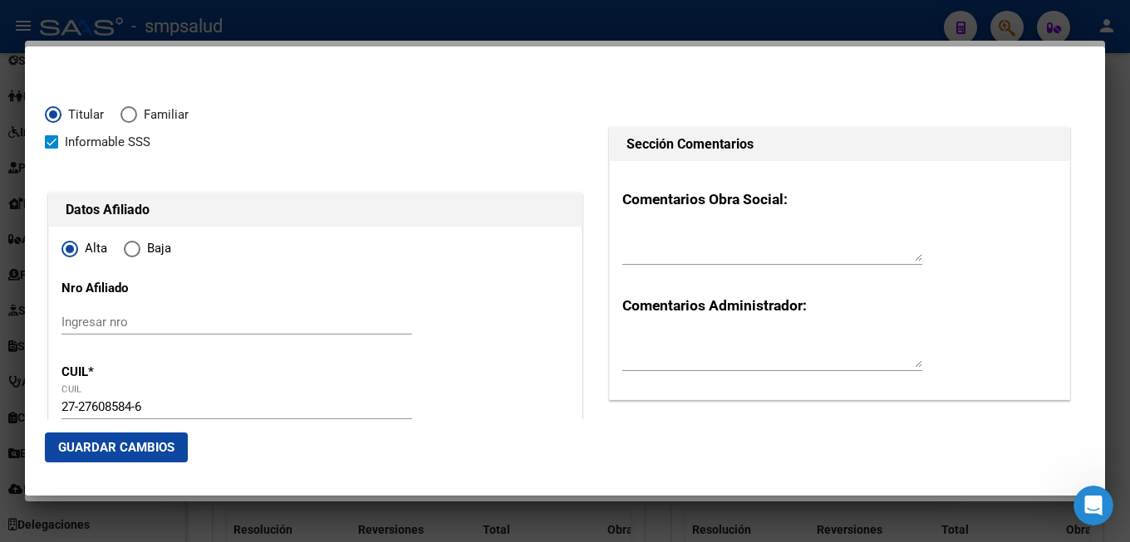
scroll to position [179, 0]
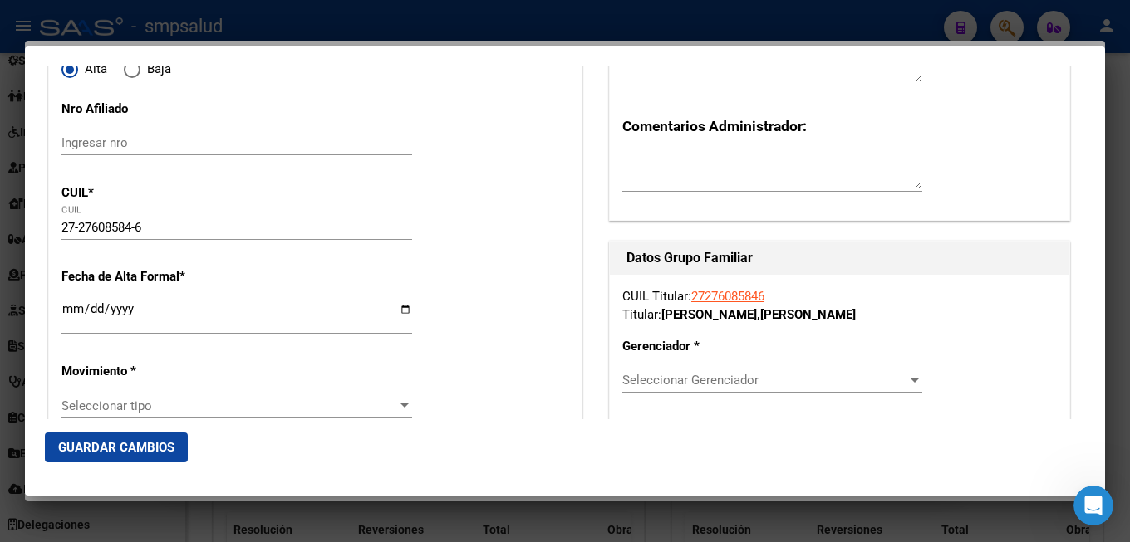
click at [146, 315] on input "Ingresar fecha" at bounding box center [236, 315] width 351 height 27
click at [76, 309] on input "Ingresar fecha" at bounding box center [236, 315] width 351 height 27
drag, startPoint x: 1100, startPoint y: 497, endPoint x: 2098, endPoint y: 918, distance: 1083.6
click at [1100, 497] on div "Abrir Intercom Messenger" at bounding box center [1090, 503] width 55 height 55
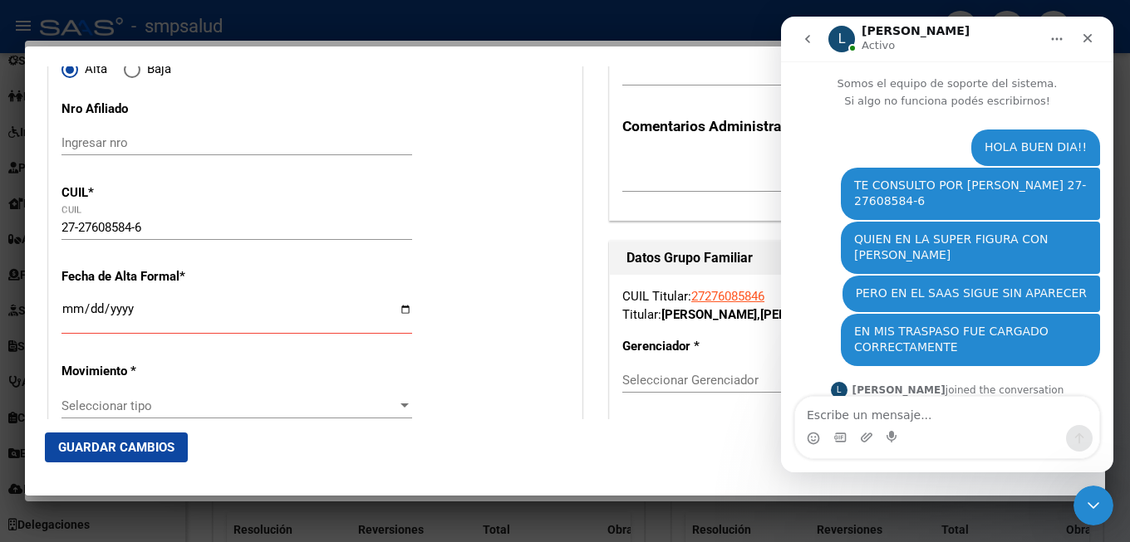
scroll to position [751, 0]
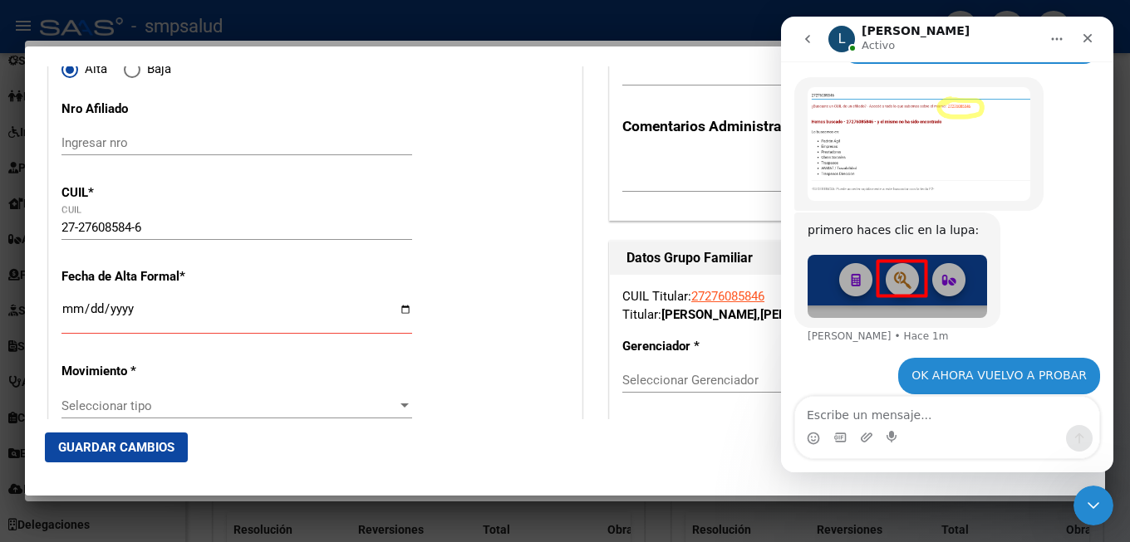
click at [918, 413] on textarea "Escribe un mensaje..." at bounding box center [947, 411] width 304 height 28
type textarea "AHORA SI"
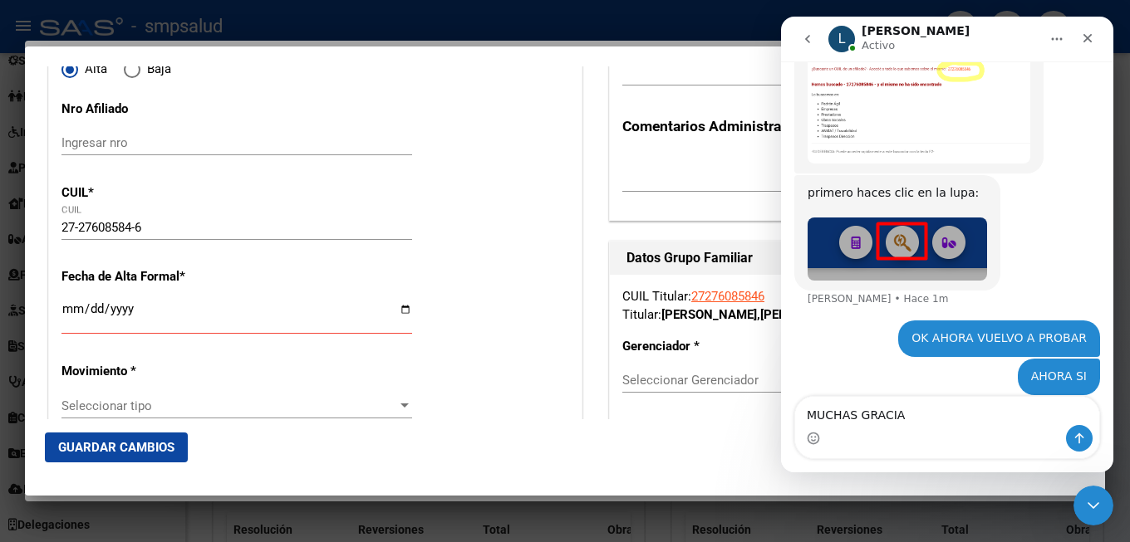
type textarea "MUCHAS GRACIAS"
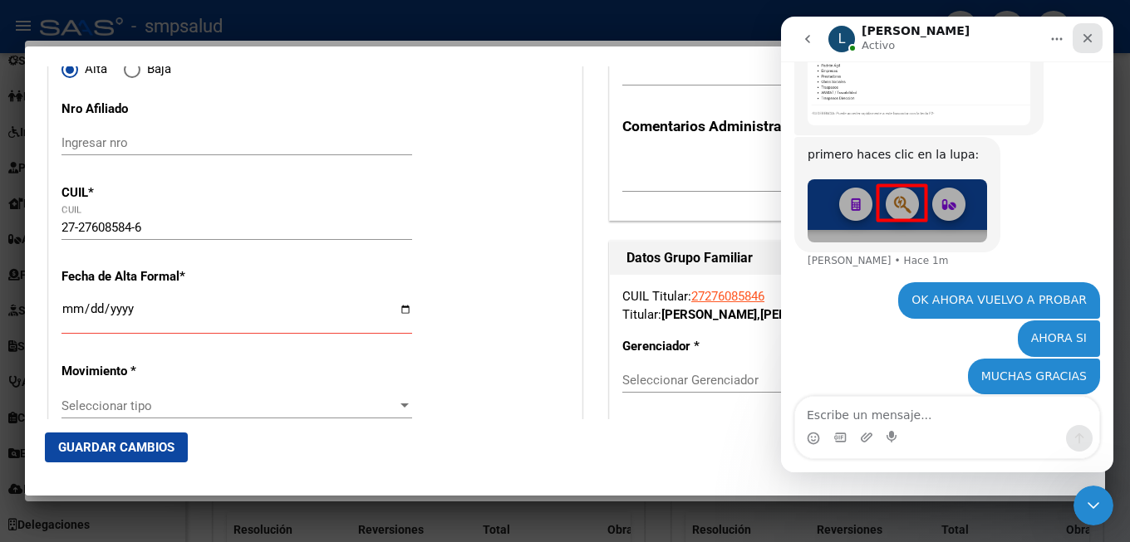
click at [1091, 38] on icon "Cerrar" at bounding box center [1087, 38] width 13 height 13
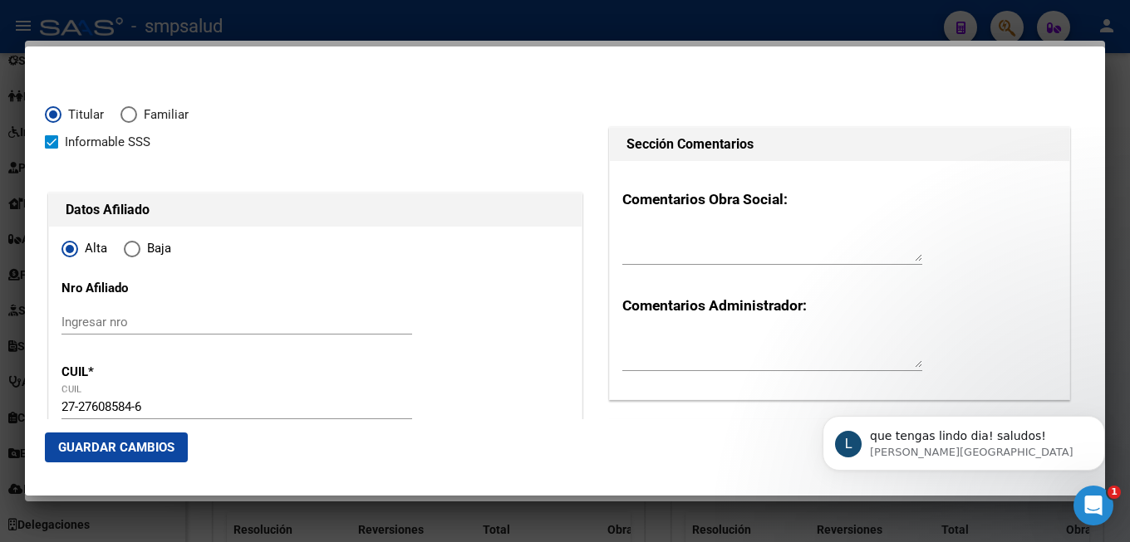
scroll to position [269, 0]
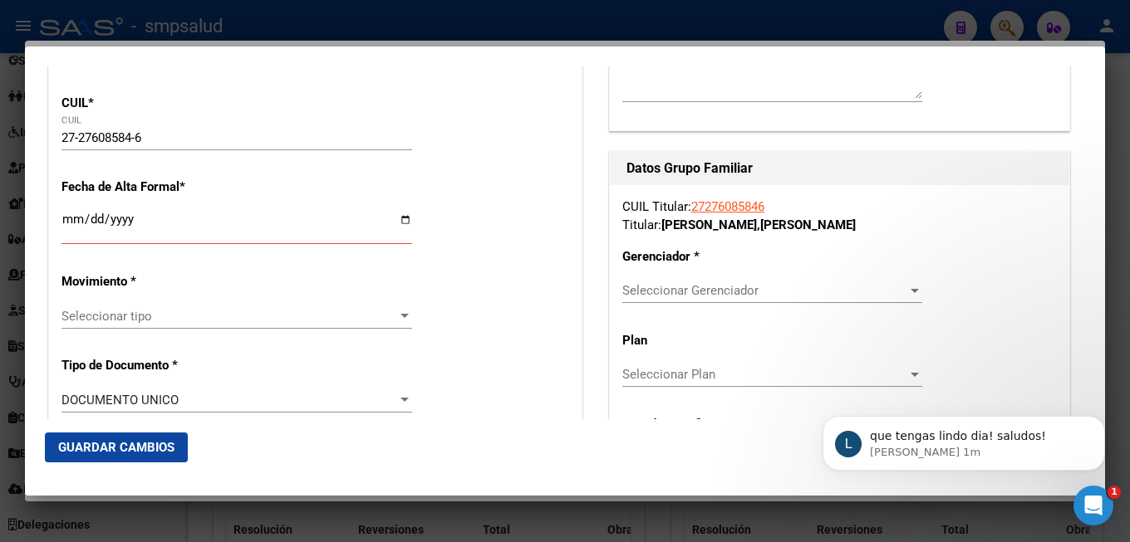
click at [66, 222] on input "Ingresar fecha" at bounding box center [236, 226] width 351 height 27
type input "[DATE]"
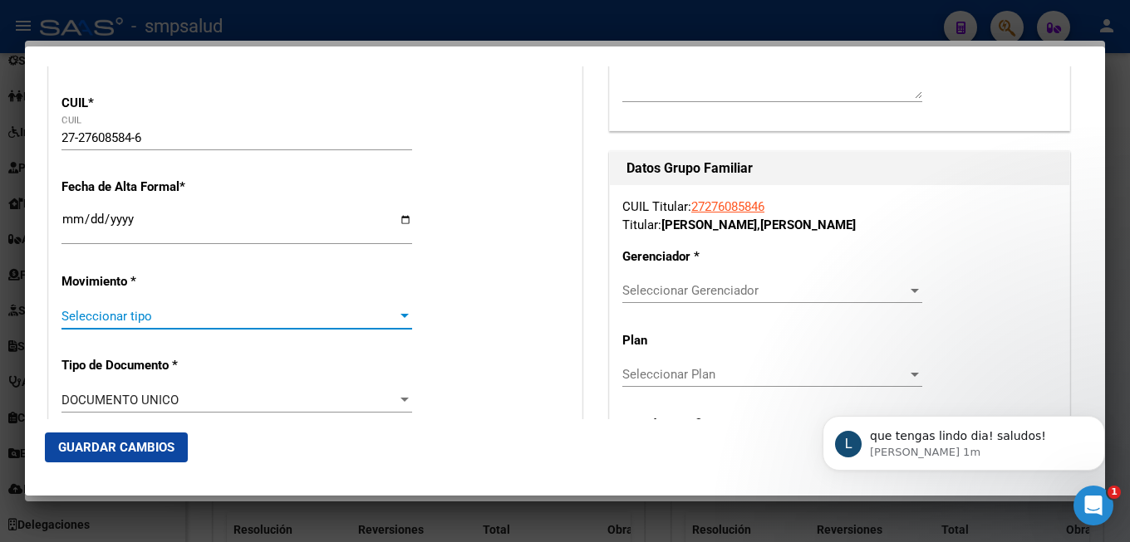
click at [252, 309] on span "Seleccionar tipo" at bounding box center [229, 316] width 336 height 15
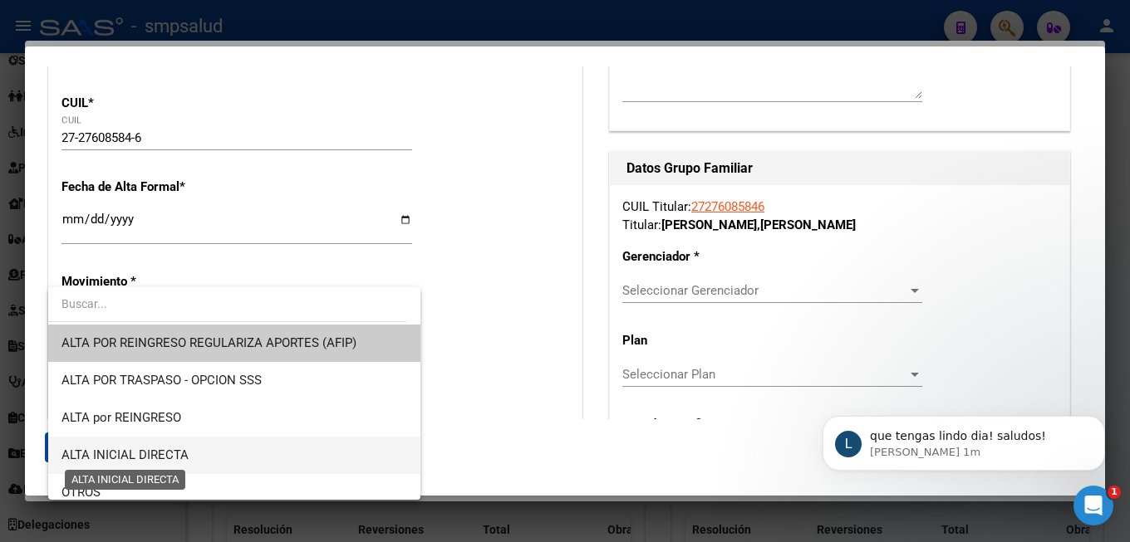
click at [167, 453] on span "ALTA INICIAL DIRECTA" at bounding box center [124, 455] width 127 height 15
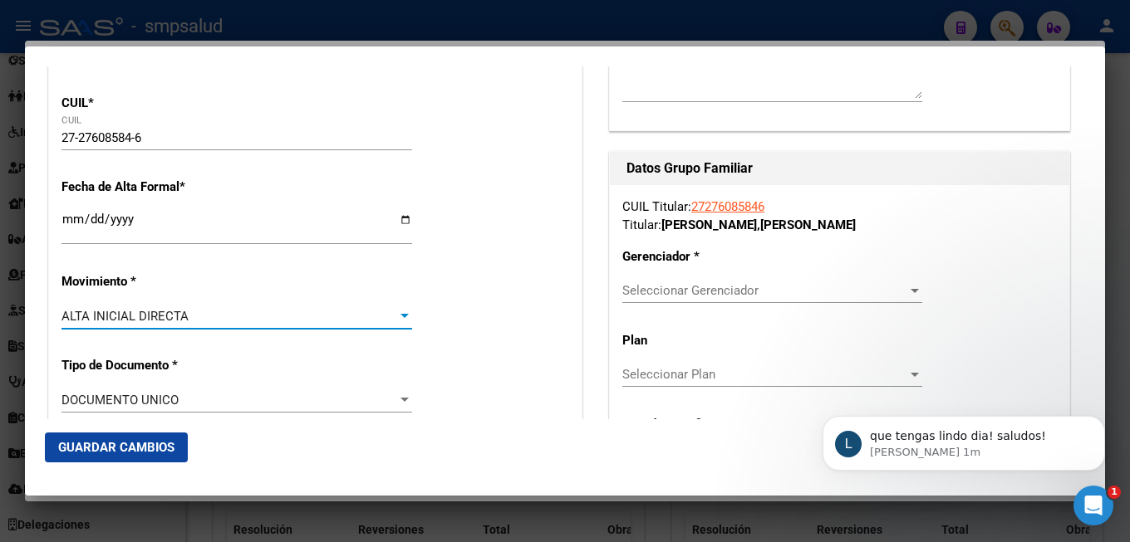
click at [875, 294] on span "Seleccionar Gerenciador" at bounding box center [764, 290] width 285 height 15
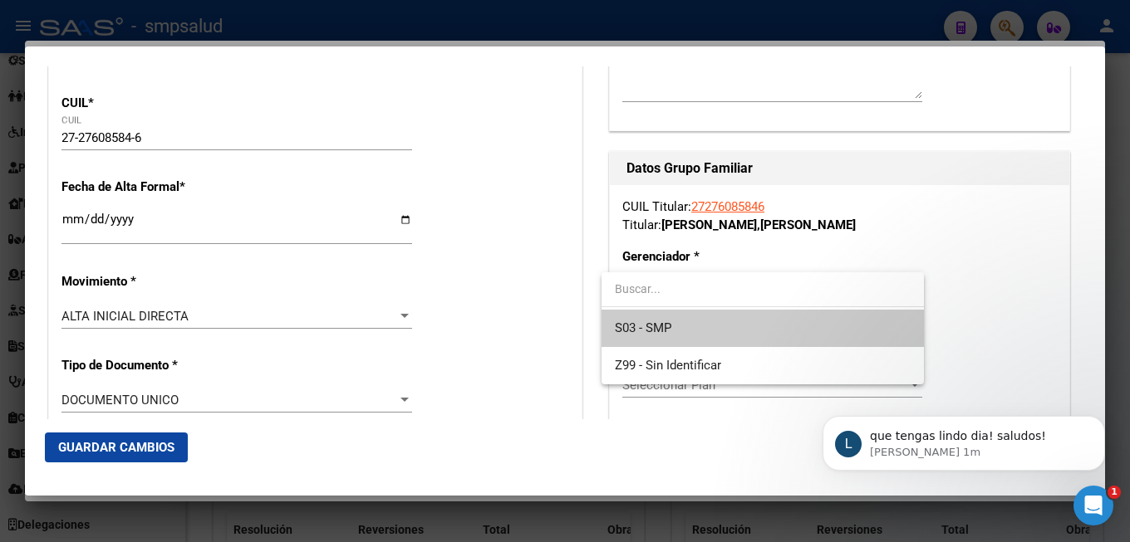
click at [835, 336] on span "S03 - SMP" at bounding box center [763, 328] width 296 height 37
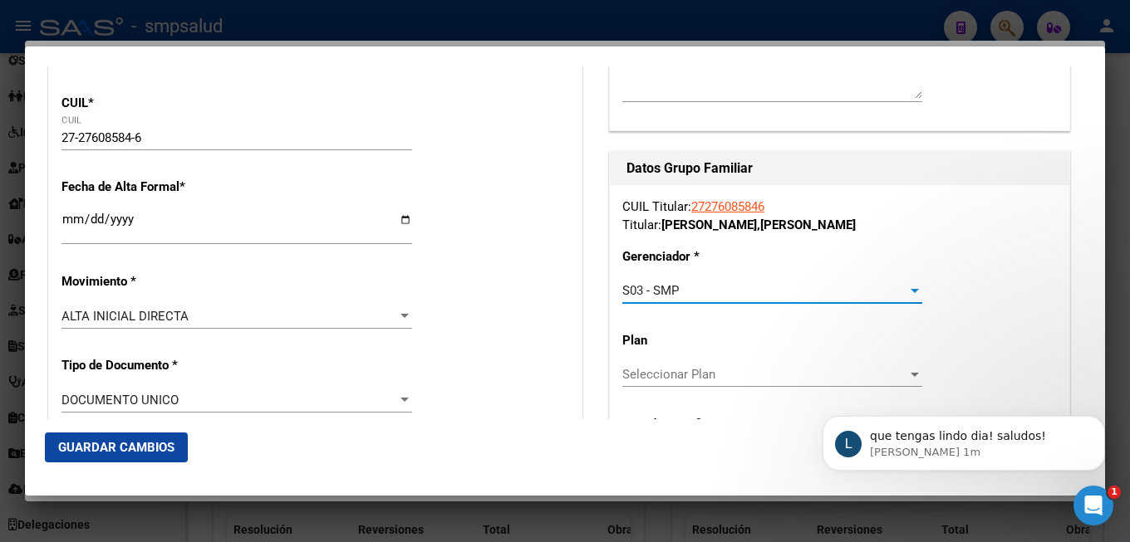
click at [882, 381] on html "L que tengas lindo dia! saludos! [PERSON_NAME] 1m" at bounding box center [963, 384] width 332 height 7
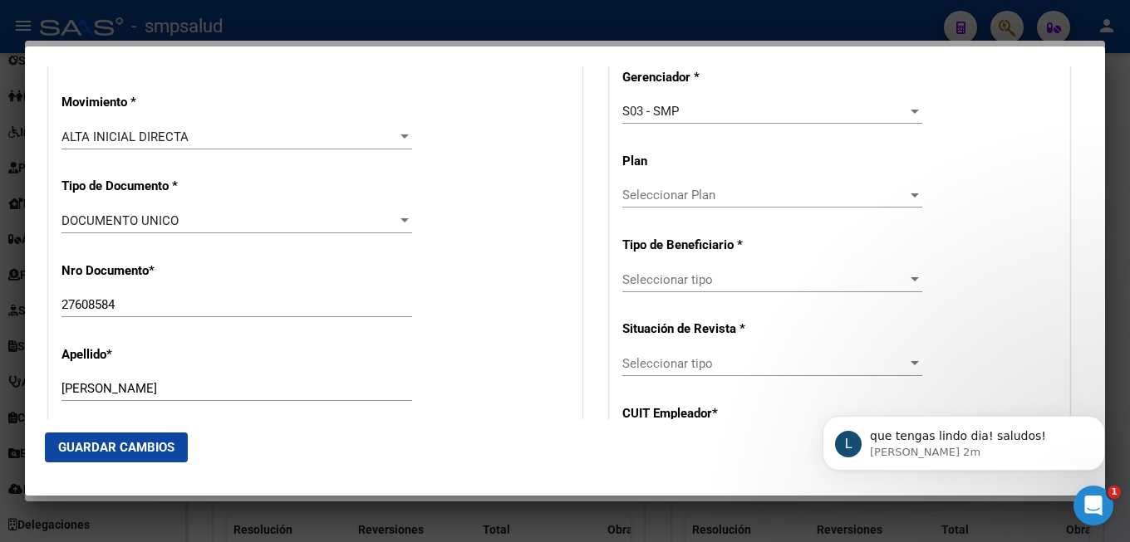
scroll to position [538, 0]
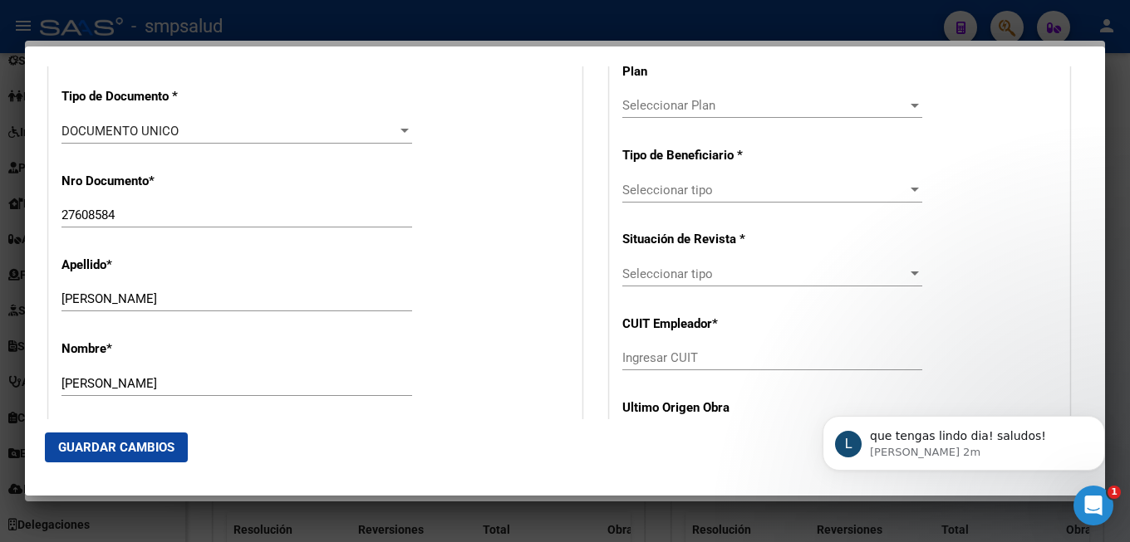
click at [866, 266] on div "Seleccionar tipo Seleccionar tipo" at bounding box center [772, 274] width 300 height 25
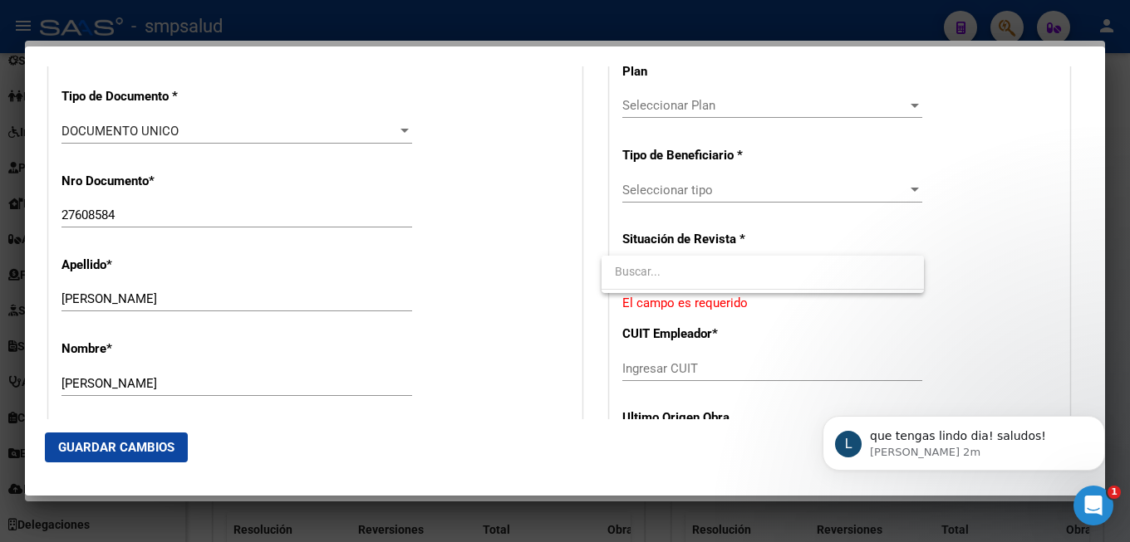
click at [837, 282] on input "dropdown search" at bounding box center [762, 271] width 322 height 35
click at [755, 187] on div at bounding box center [565, 271] width 1130 height 542
click at [904, 281] on div "Seleccionar tipo" at bounding box center [772, 274] width 300 height 15
drag, startPoint x: 811, startPoint y: 274, endPoint x: 731, endPoint y: 269, distance: 79.9
click at [810, 274] on input "dropdown search" at bounding box center [762, 271] width 322 height 35
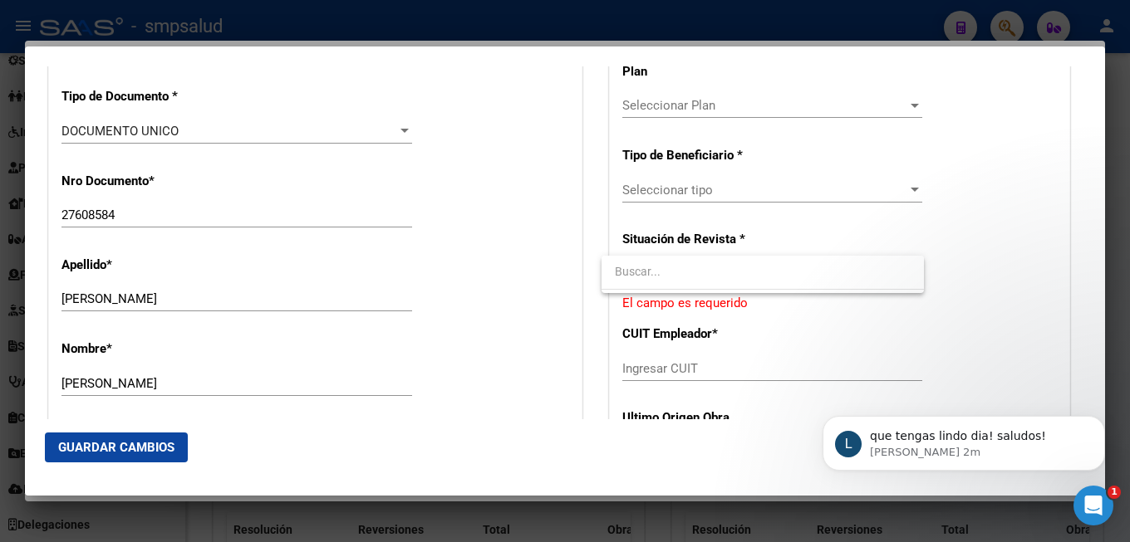
click at [831, 226] on div at bounding box center [565, 271] width 1130 height 542
click at [875, 271] on span "Seleccionar tipo" at bounding box center [764, 274] width 285 height 15
click at [1095, 105] on div at bounding box center [565, 271] width 1130 height 542
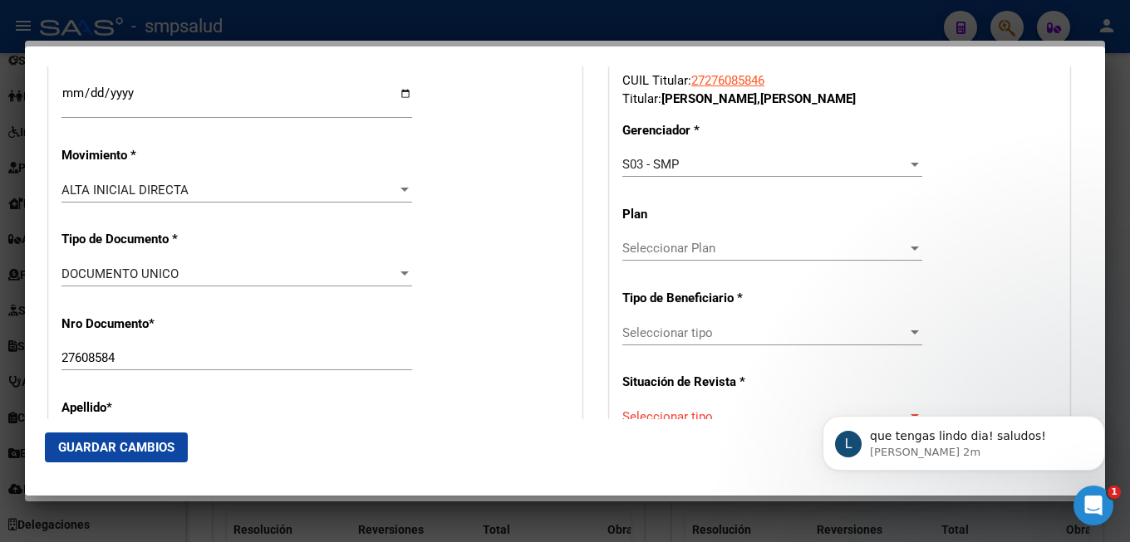
scroll to position [575, 0]
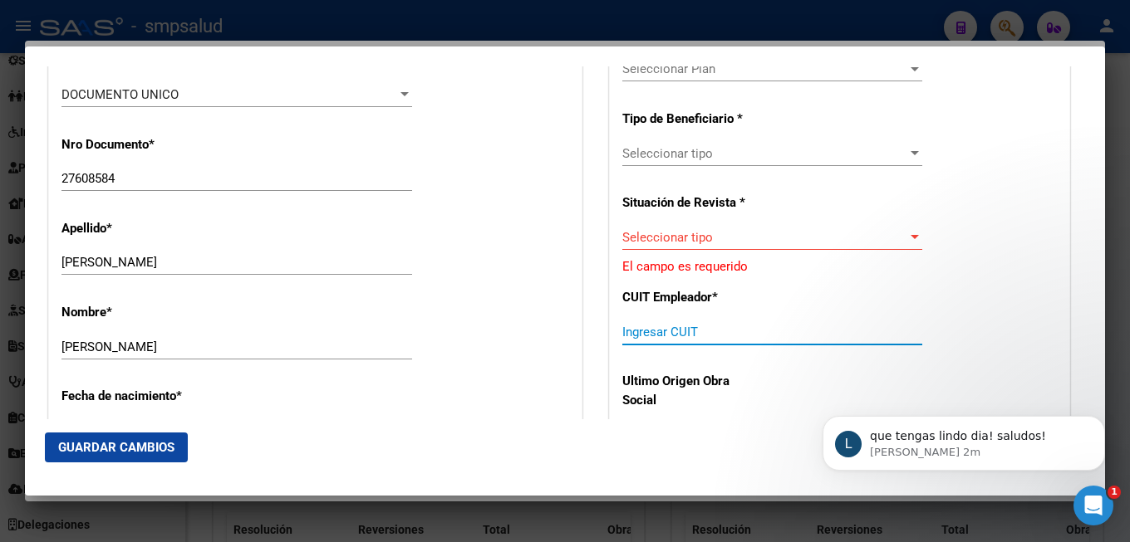
click at [763, 328] on input "Ingresar CUIT" at bounding box center [772, 332] width 300 height 15
click at [954, 460] on p "[PERSON_NAME] 2m" at bounding box center [977, 452] width 214 height 15
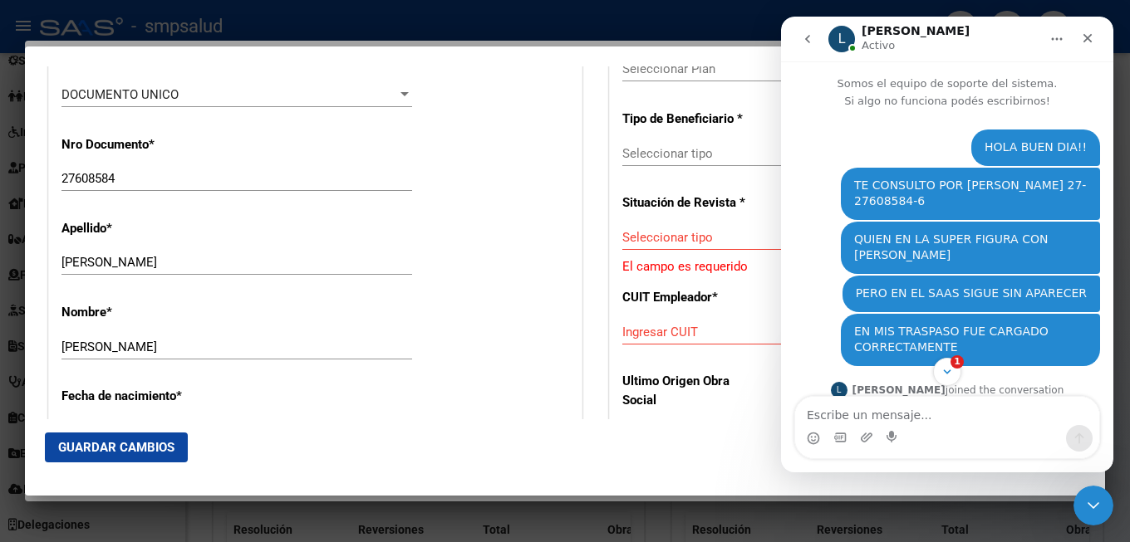
scroll to position [903, 0]
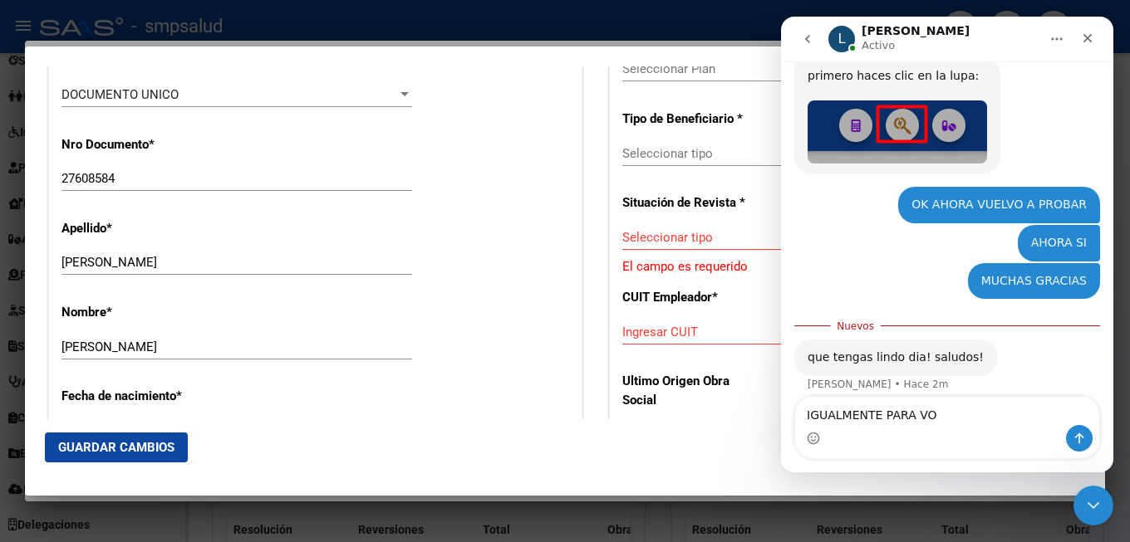
type textarea "IGUALMENTE PARA VOS"
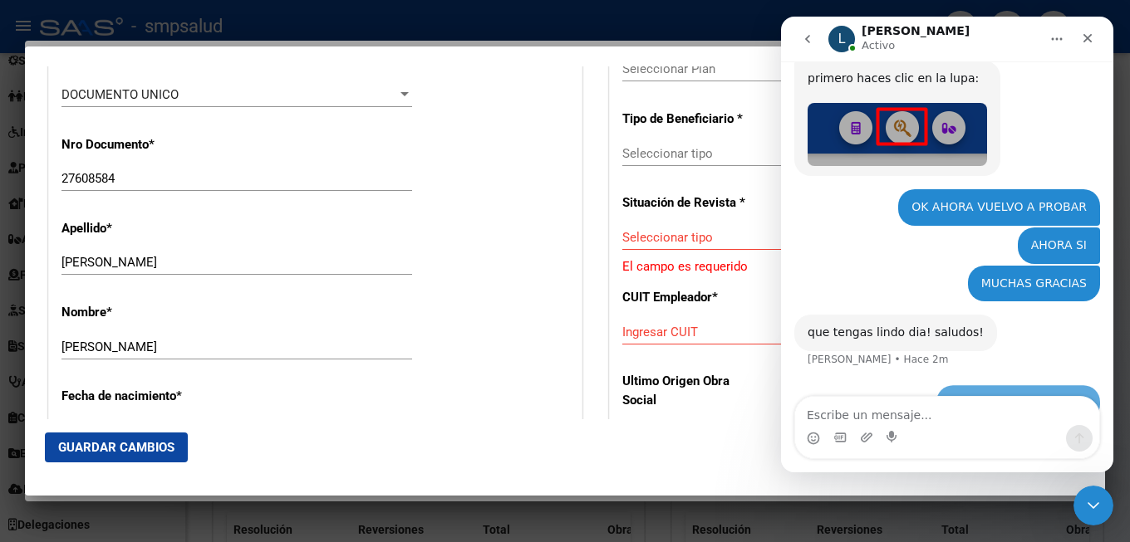
scroll to position [925, 0]
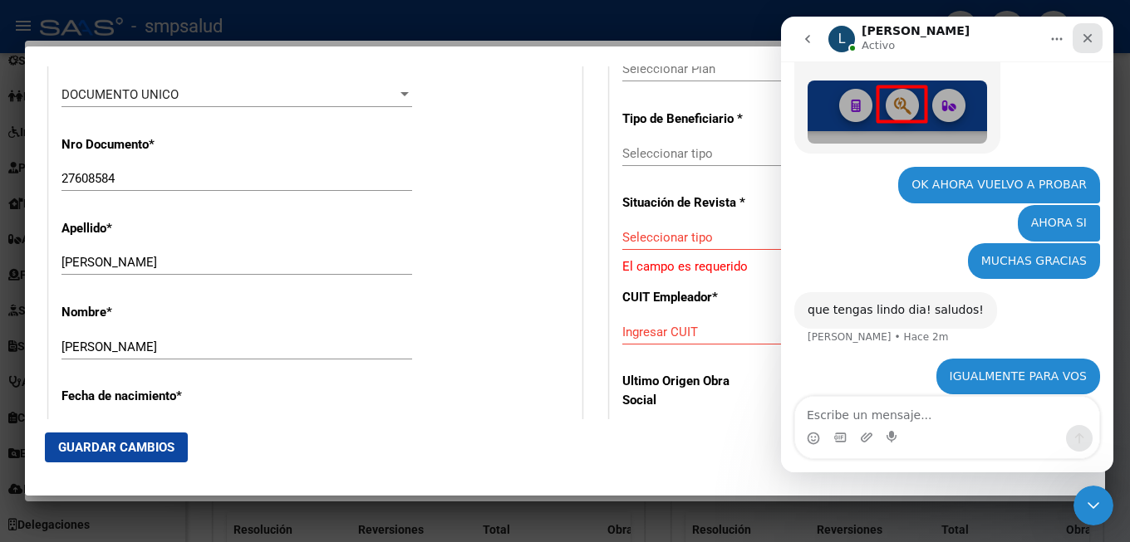
click at [1093, 32] on icon "Cerrar" at bounding box center [1087, 38] width 13 height 13
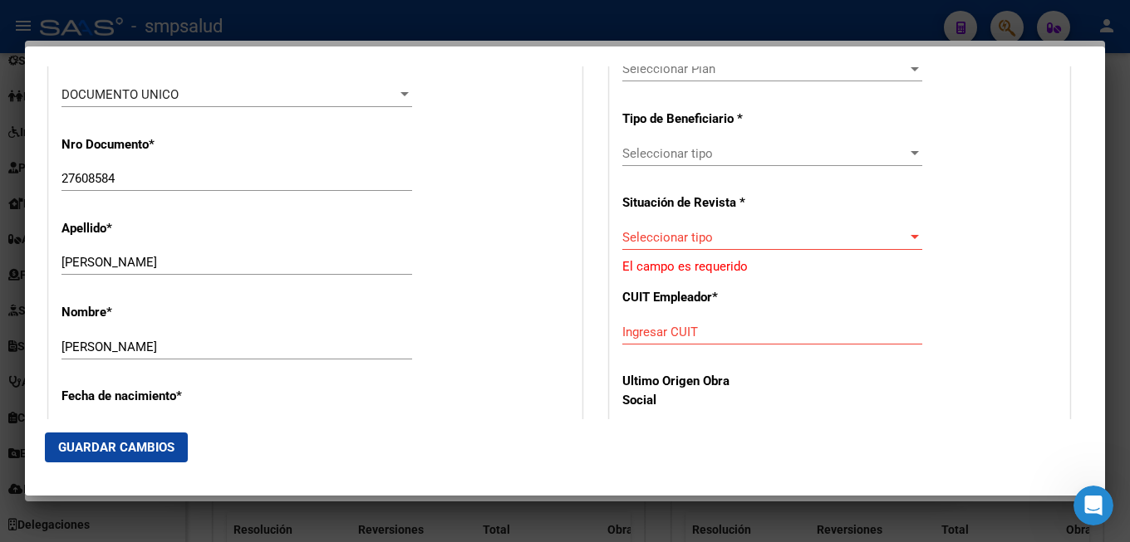
click at [816, 289] on div "CUIL Titular: 27276085846 Titular: [PERSON_NAME] [PERSON_NAME] Gerenciador * S0…" at bounding box center [839, 158] width 459 height 556
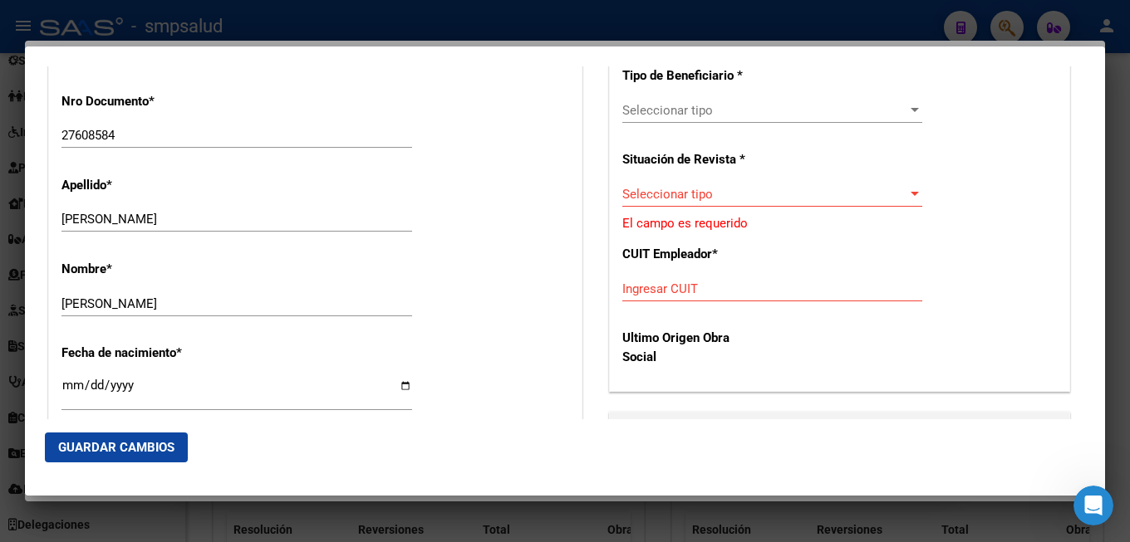
scroll to position [349, 0]
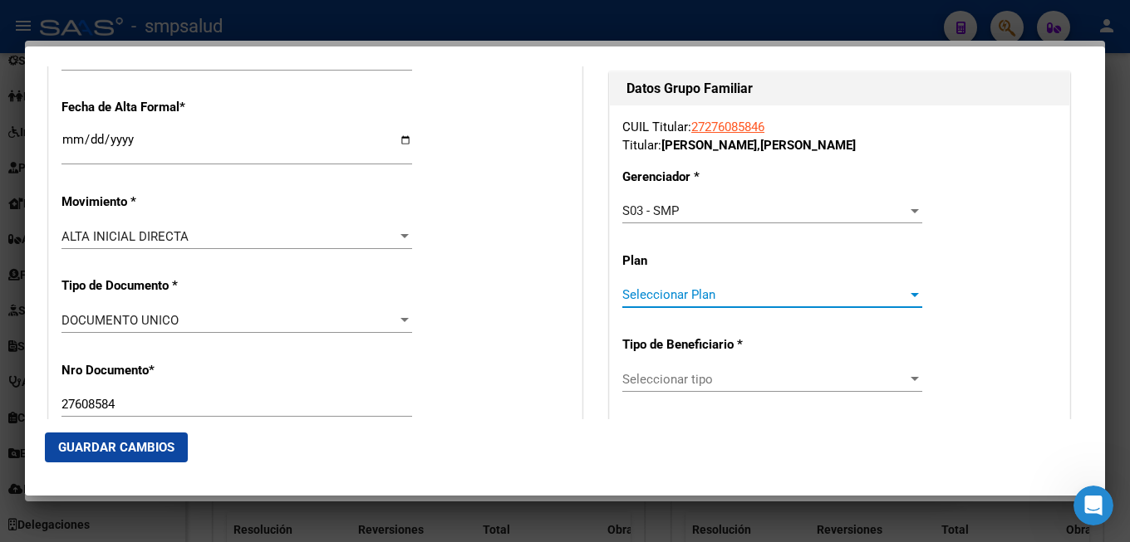
click at [907, 292] on div at bounding box center [914, 294] width 15 height 13
click at [773, 375] on div at bounding box center [565, 271] width 1130 height 542
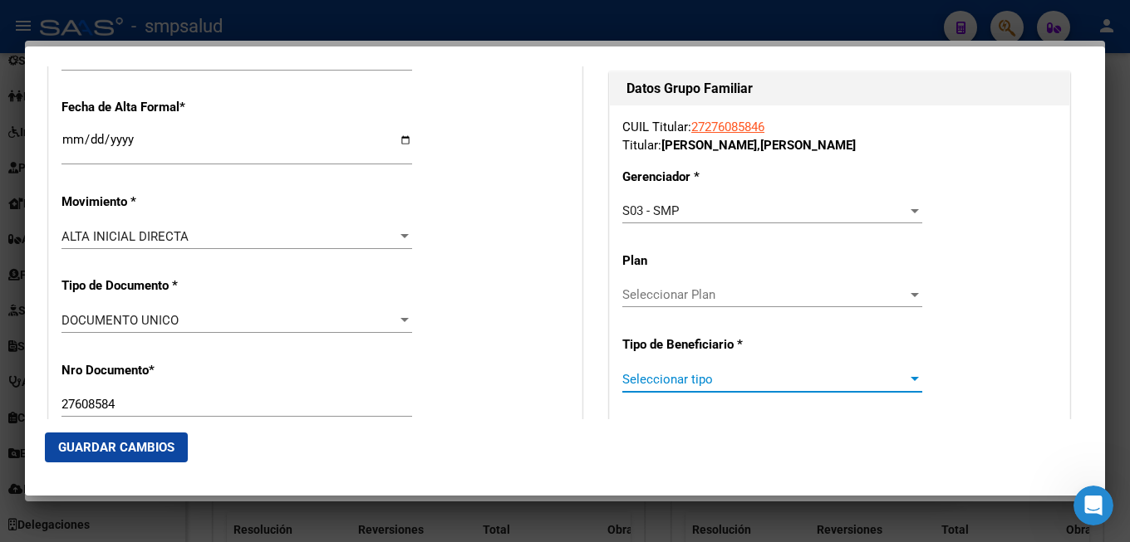
click at [910, 379] on div at bounding box center [914, 379] width 8 height 4
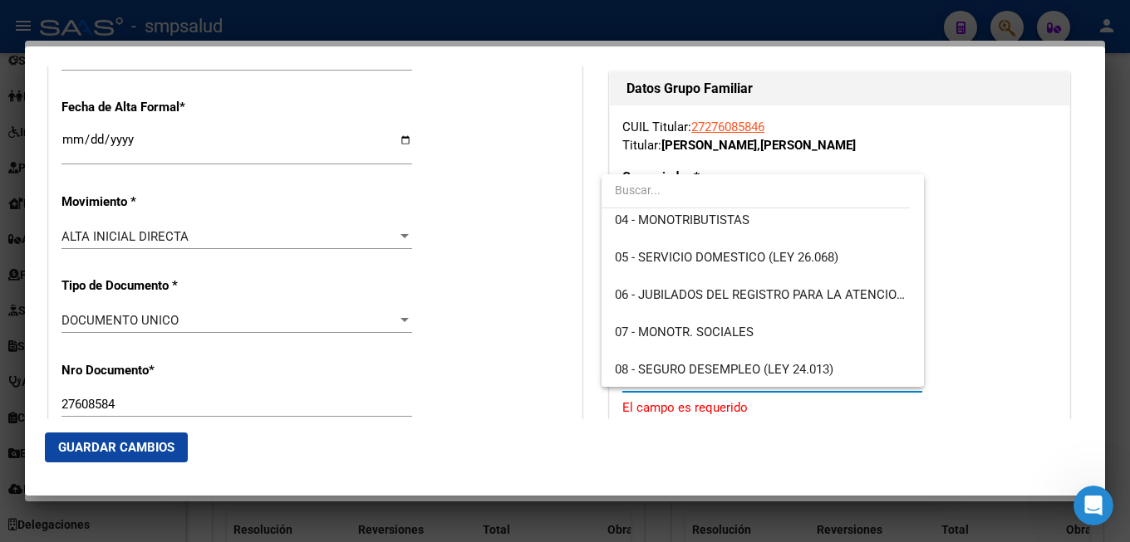
scroll to position [147, 0]
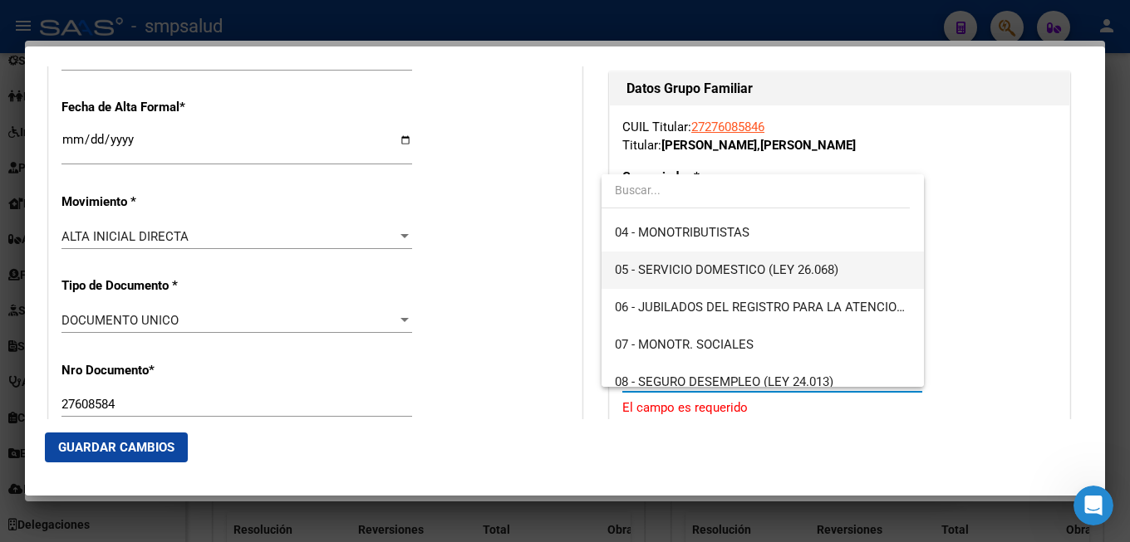
click at [737, 279] on span "05 - SERVICIO DOMESTICO (LEY 26.068)" at bounding box center [763, 270] width 296 height 37
type input "27-27608584-6"
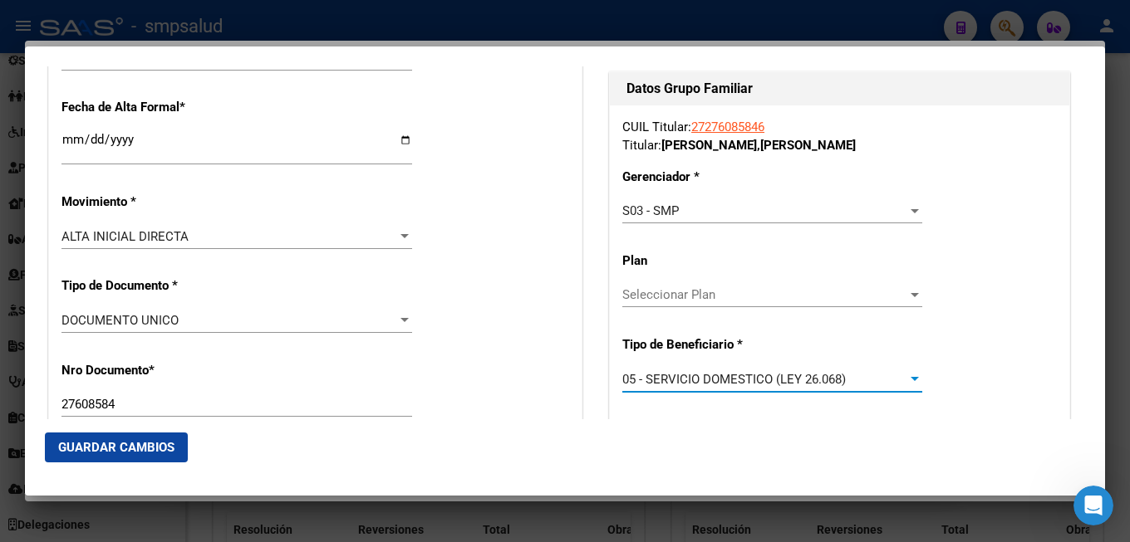
scroll to position [528, 0]
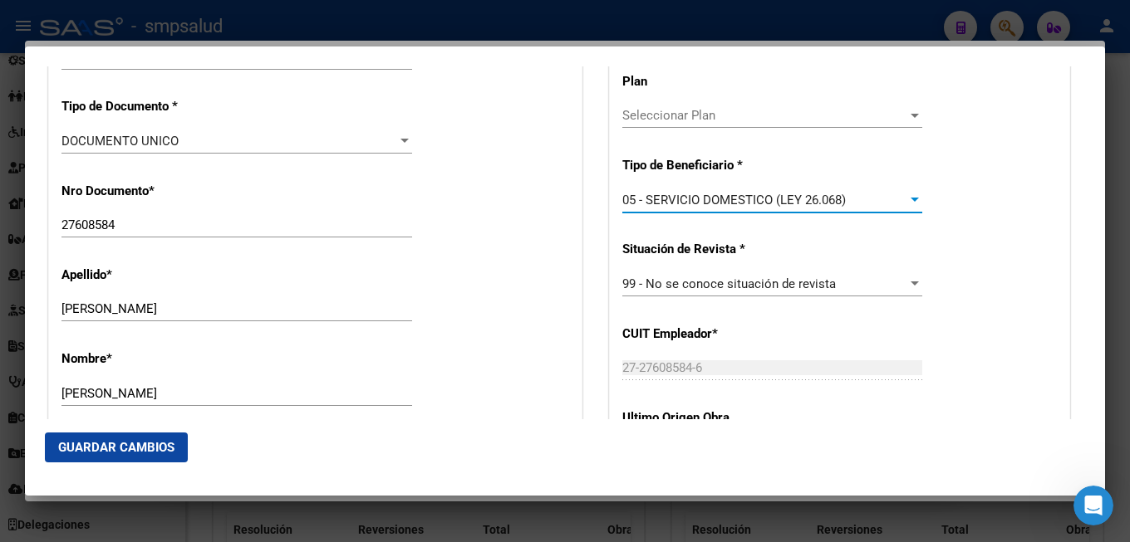
click at [910, 285] on div at bounding box center [914, 284] width 8 height 4
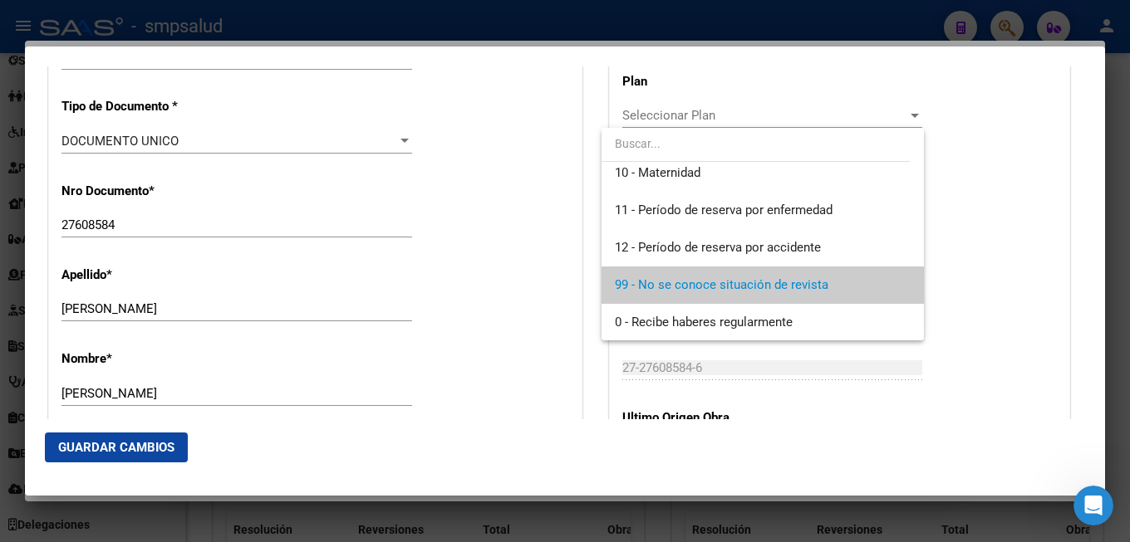
scroll to position [12, 0]
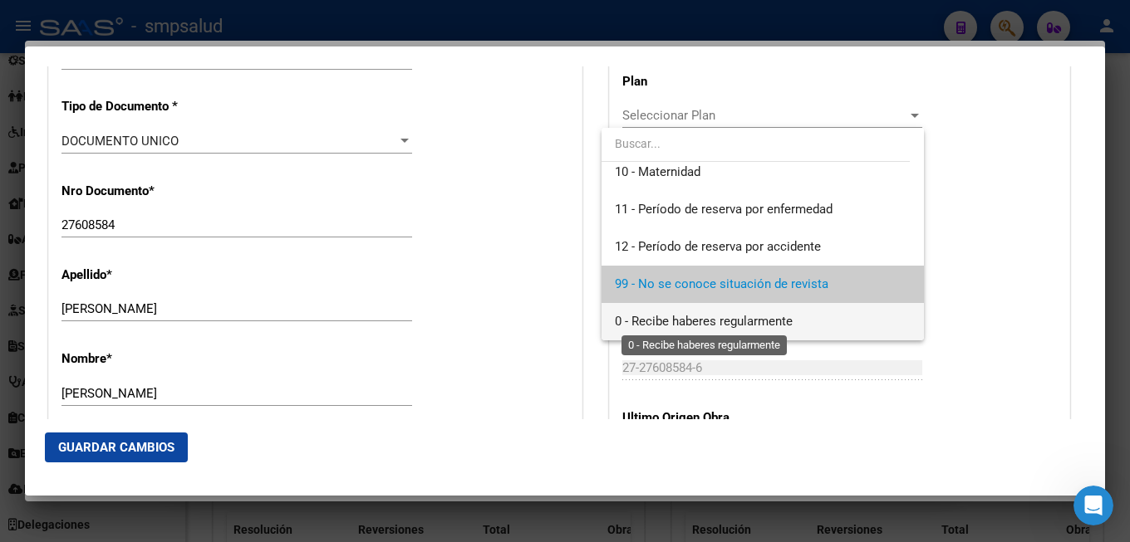
click at [752, 326] on span "0 - Recibe haberes regularmente" at bounding box center [704, 321] width 178 height 15
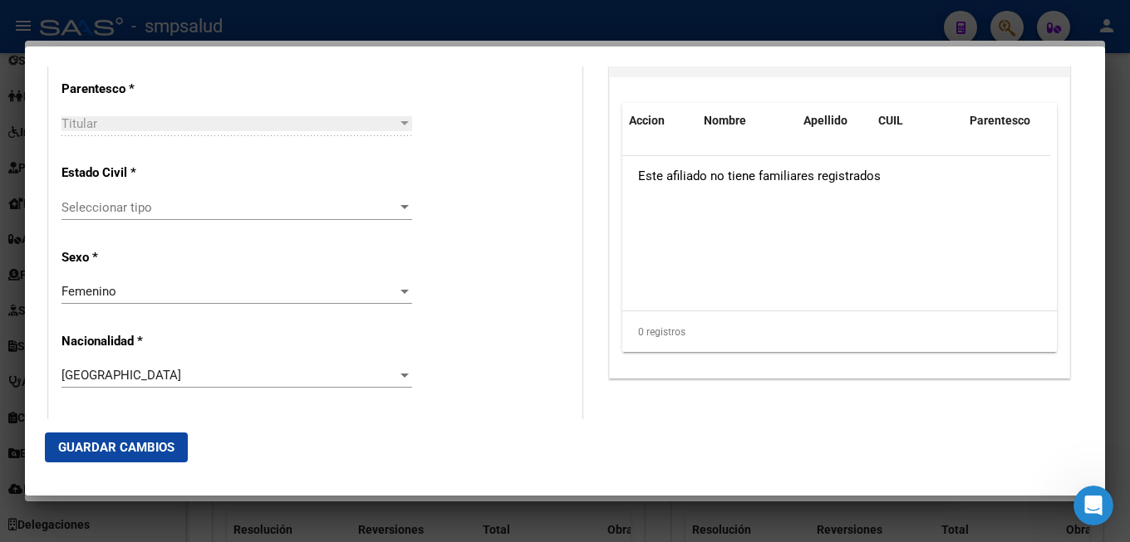
scroll to position [1246, 0]
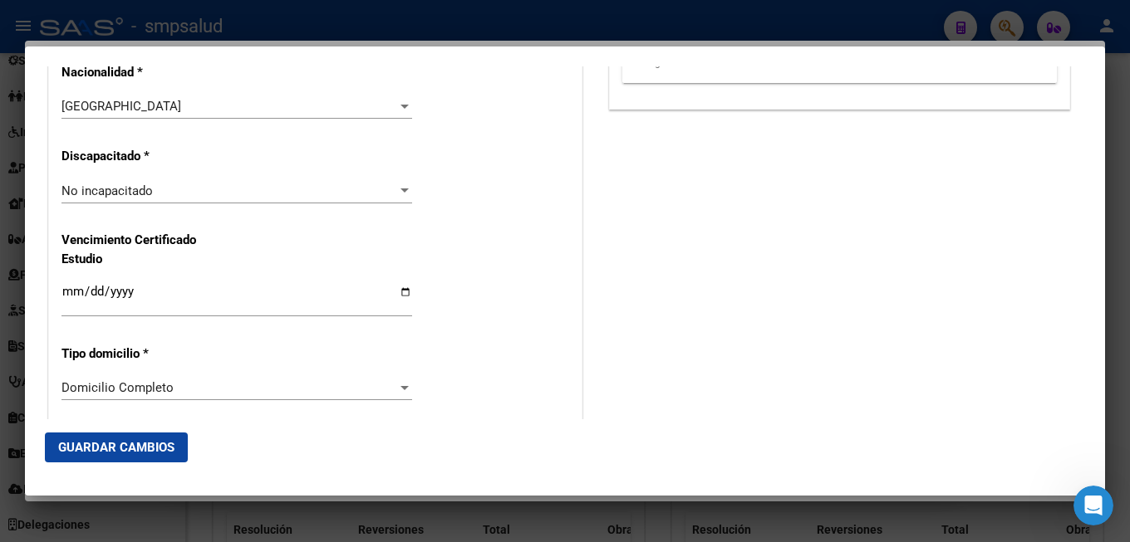
click at [163, 439] on button "Guardar Cambios" at bounding box center [116, 448] width 143 height 30
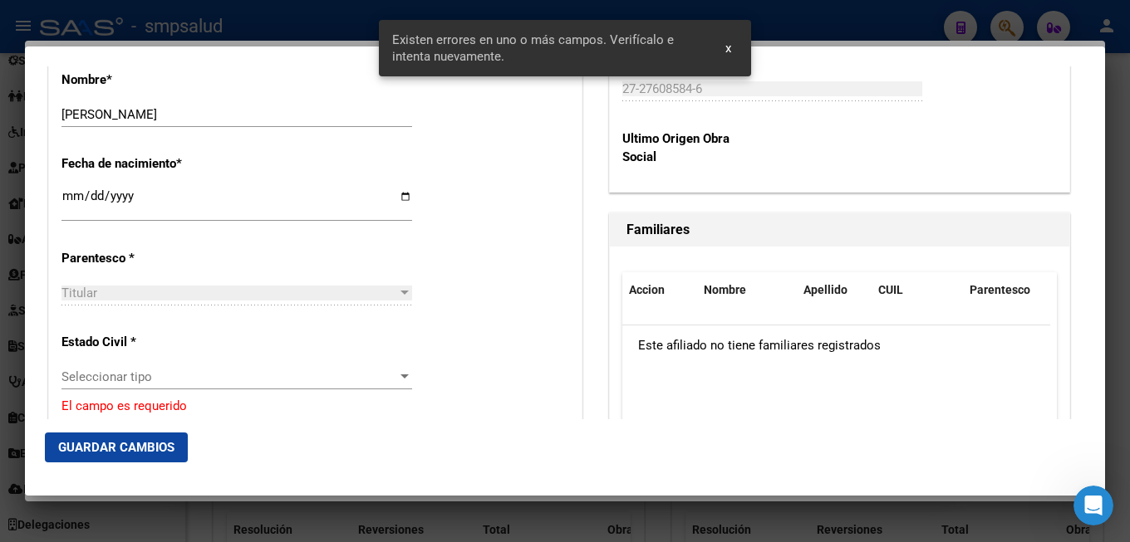
scroll to position [987, 0]
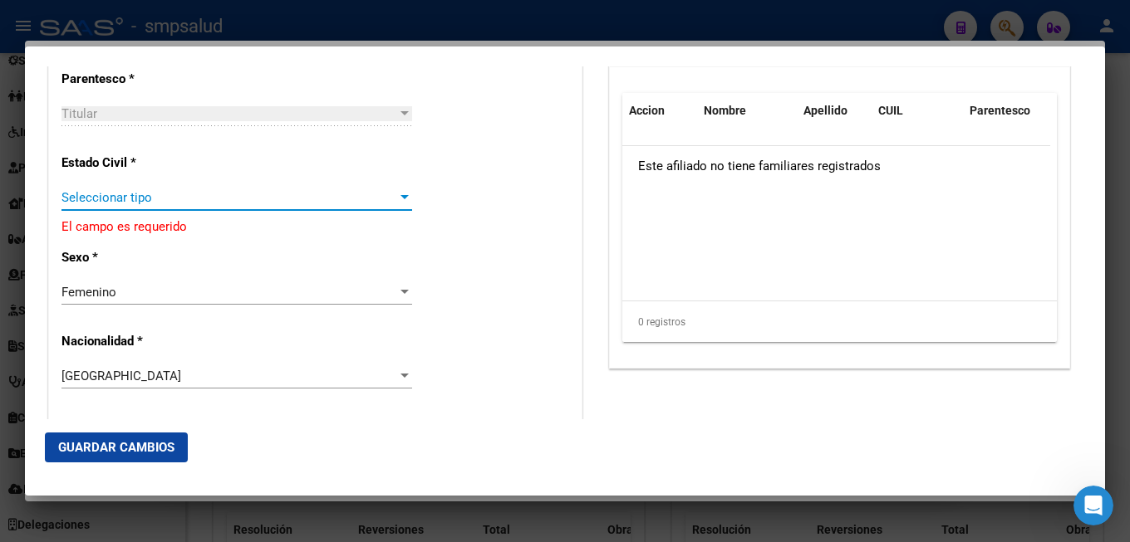
click at [383, 190] on span "Seleccionar tipo" at bounding box center [229, 197] width 336 height 15
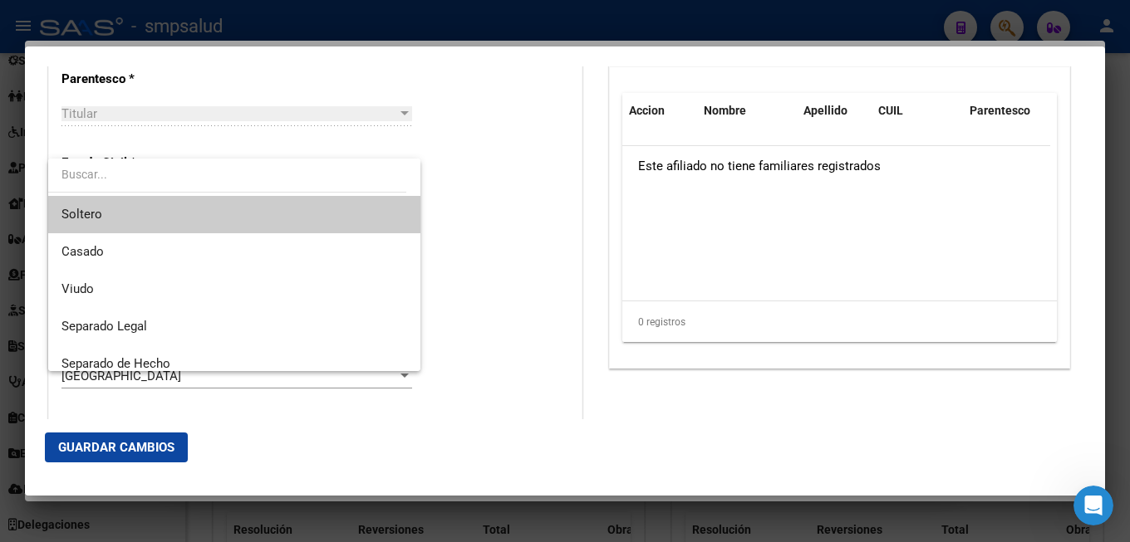
click at [120, 216] on span "Soltero" at bounding box center [234, 214] width 346 height 37
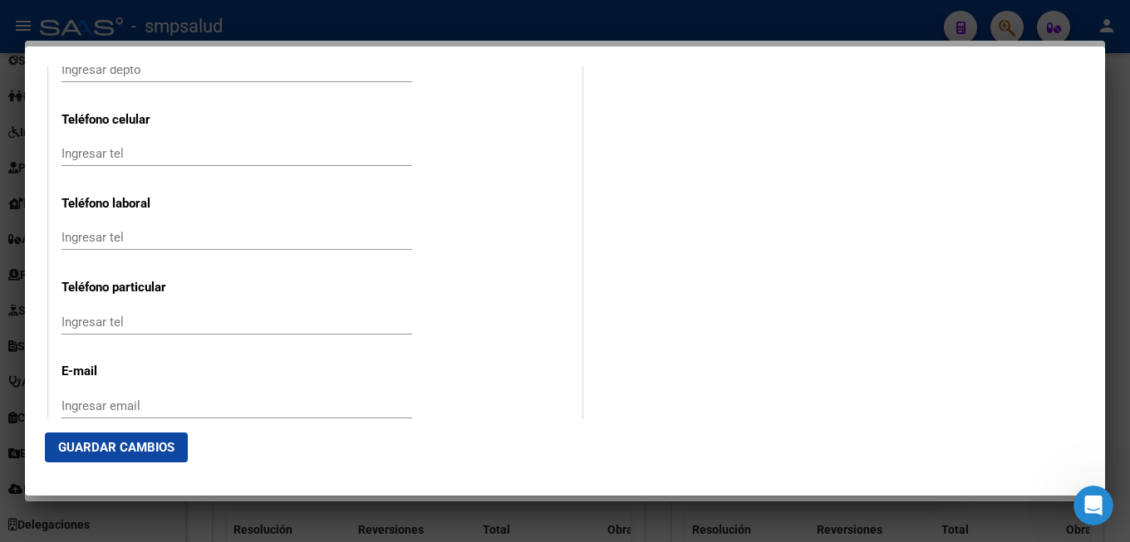
scroll to position [2233, 0]
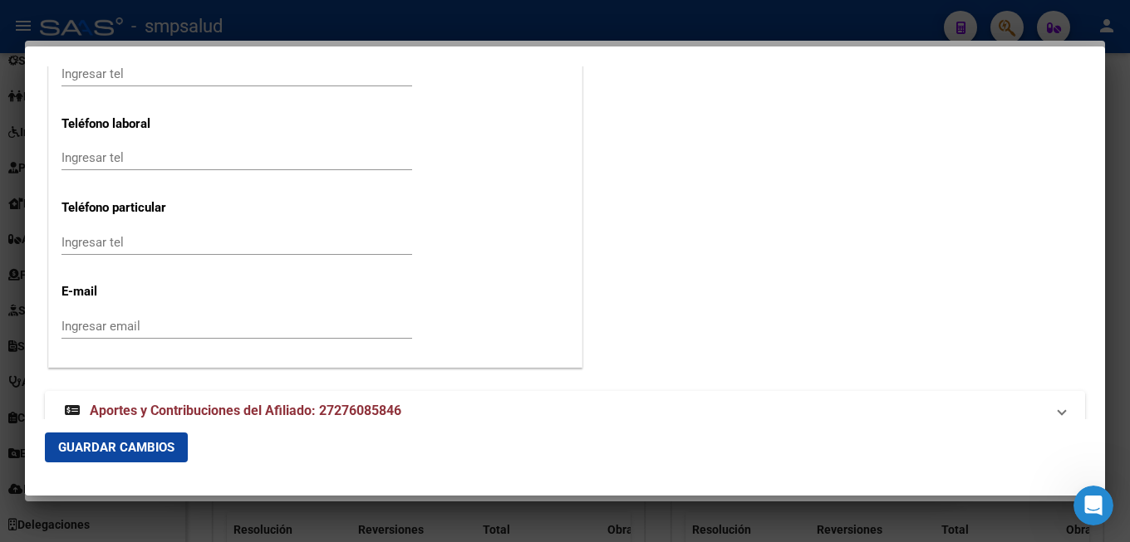
click at [86, 448] on span "Guardar Cambios" at bounding box center [116, 447] width 116 height 15
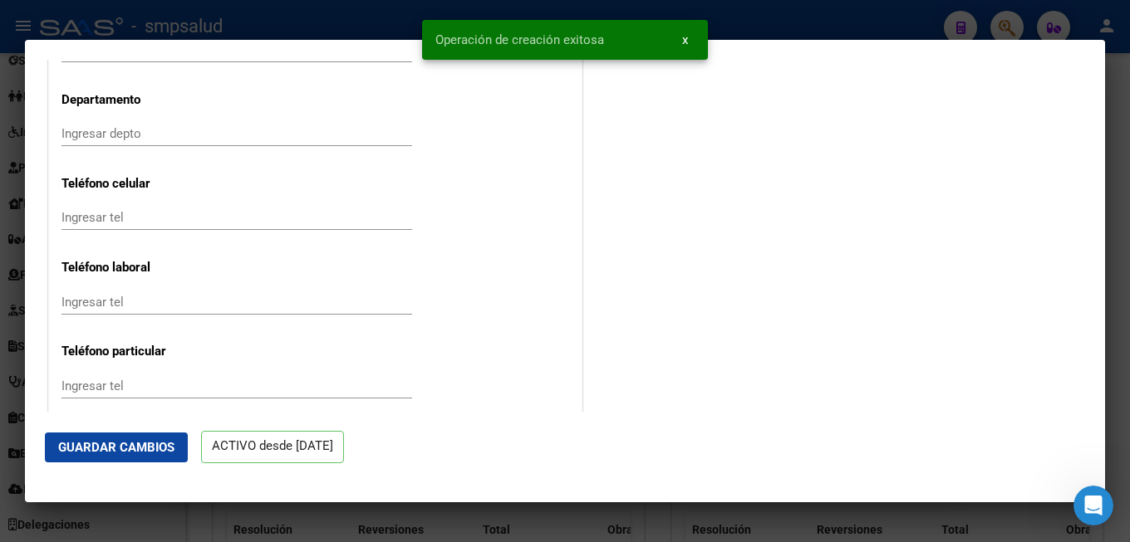
scroll to position [0, 0]
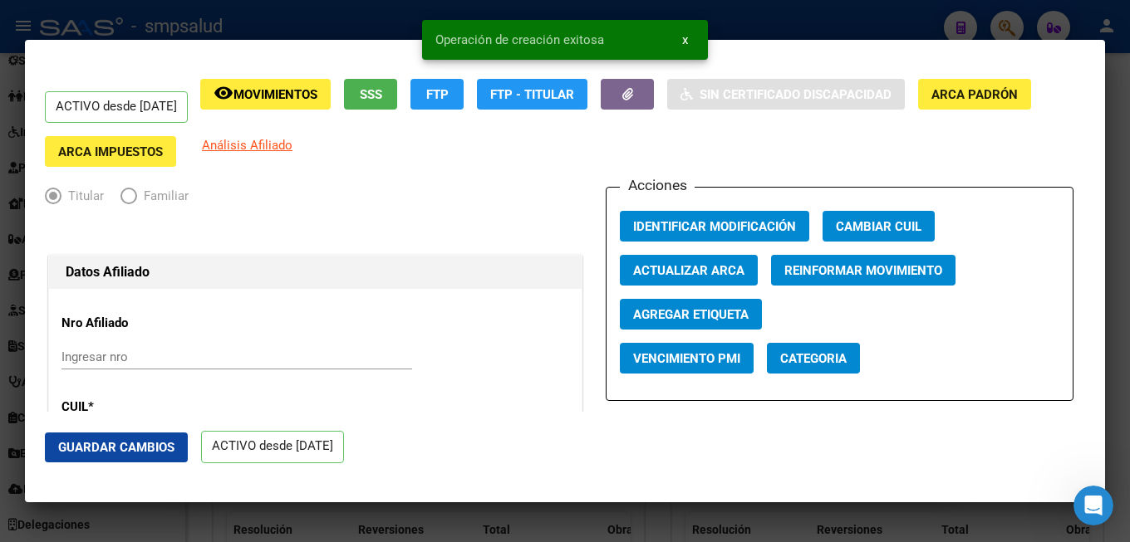
drag, startPoint x: 916, startPoint y: 154, endPoint x: 884, endPoint y: 143, distance: 34.4
click at [915, 155] on div "ACTIVO desde [DATE] remove_red_eye Movimientos SSS FTP FTP - Titular Sin Certif…" at bounding box center [565, 123] width 1040 height 89
click at [685, 32] on button "x" at bounding box center [685, 40] width 32 height 30
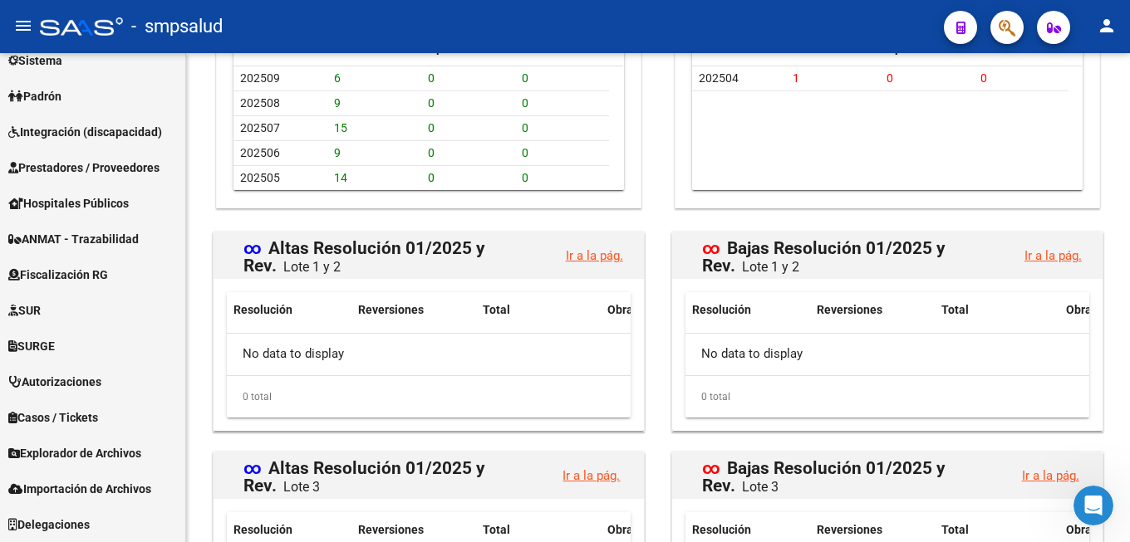
click at [1008, 28] on icon "button" at bounding box center [1006, 27] width 17 height 19
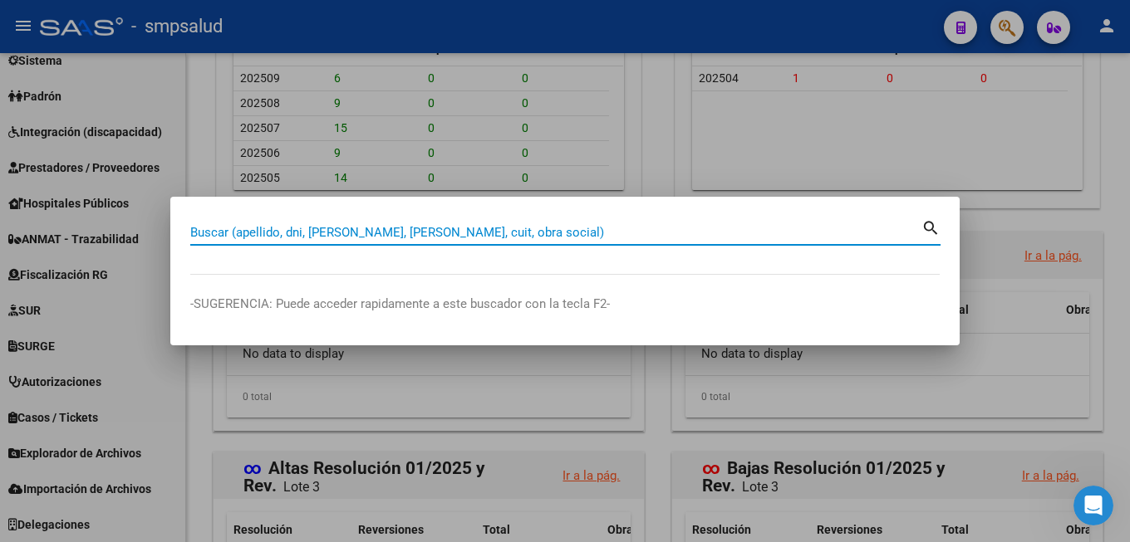
click at [380, 225] on input "Buscar (apellido, dni, [PERSON_NAME], [PERSON_NAME], cuit, obra social)" at bounding box center [555, 232] width 731 height 15
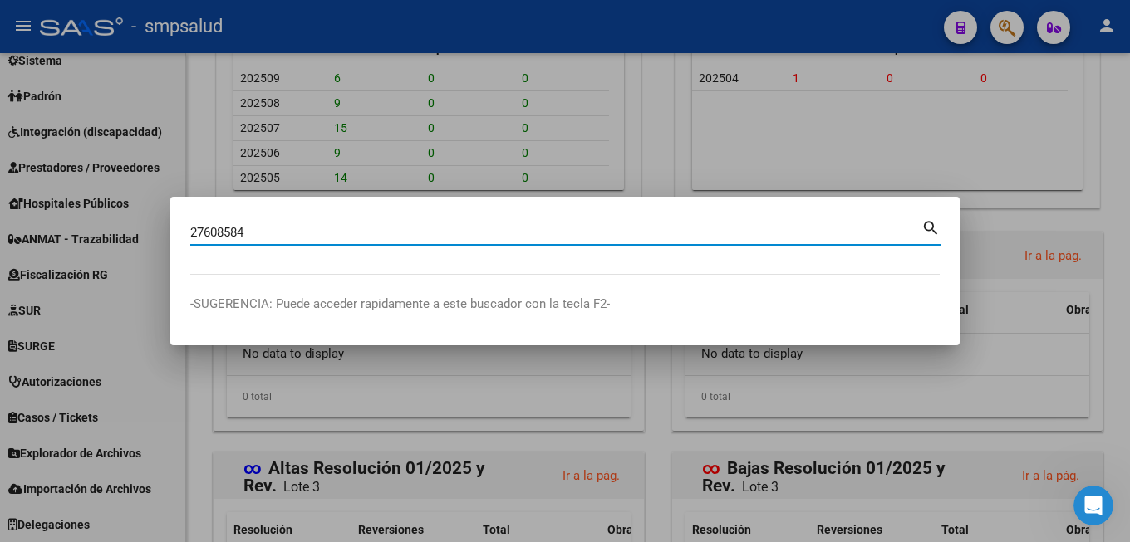
type input "27608584"
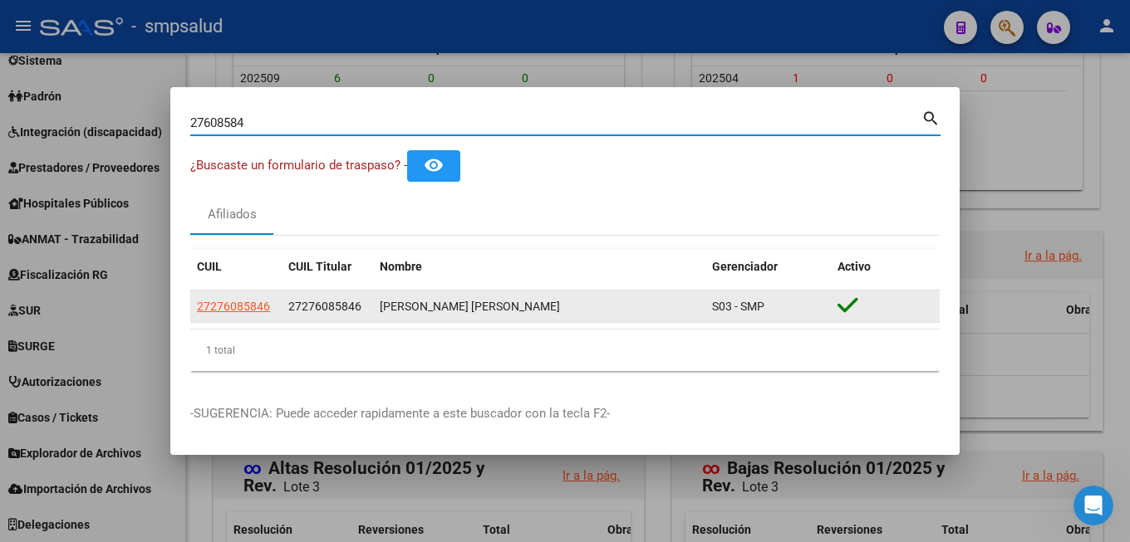
click at [748, 305] on span "S03 - SMP" at bounding box center [738, 306] width 52 height 13
click at [690, 305] on div "[PERSON_NAME] [PERSON_NAME]" at bounding box center [539, 306] width 319 height 19
click at [405, 302] on div "[PERSON_NAME] [PERSON_NAME]" at bounding box center [539, 306] width 319 height 19
click at [594, 306] on div "[PERSON_NAME] [PERSON_NAME]" at bounding box center [539, 306] width 319 height 19
click at [918, 297] on div at bounding box center [885, 307] width 96 height 26
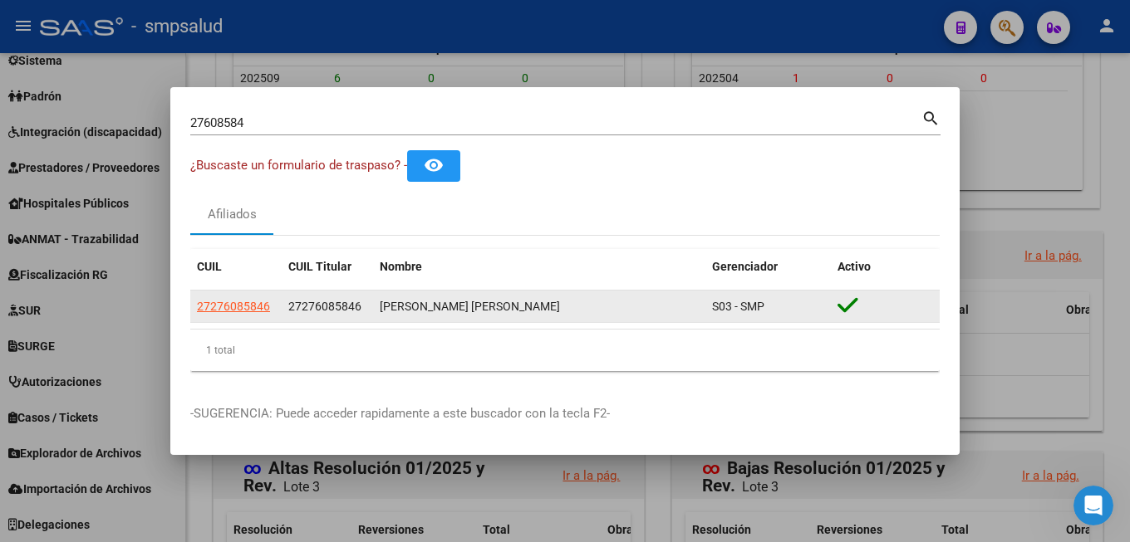
click at [297, 310] on datatable-body-cell "27276085846" at bounding box center [327, 307] width 91 height 32
drag, startPoint x: 673, startPoint y: 296, endPoint x: 889, endPoint y: 301, distance: 216.0
click at [699, 301] on div "[PERSON_NAME] [PERSON_NAME]" at bounding box center [539, 306] width 319 height 19
click at [647, 297] on div "[PERSON_NAME] [PERSON_NAME]" at bounding box center [539, 306] width 319 height 19
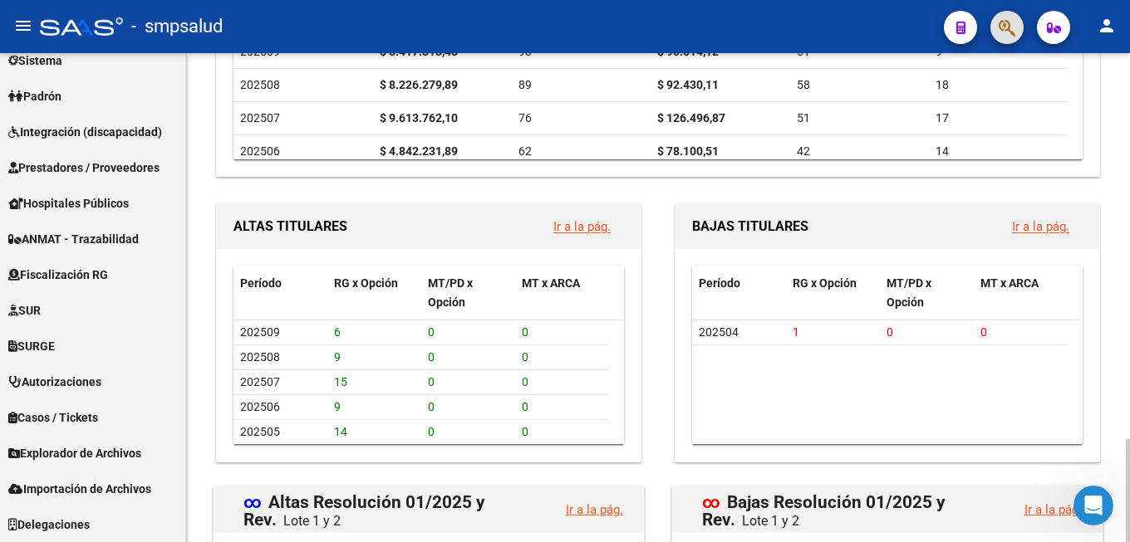
scroll to position [984, 0]
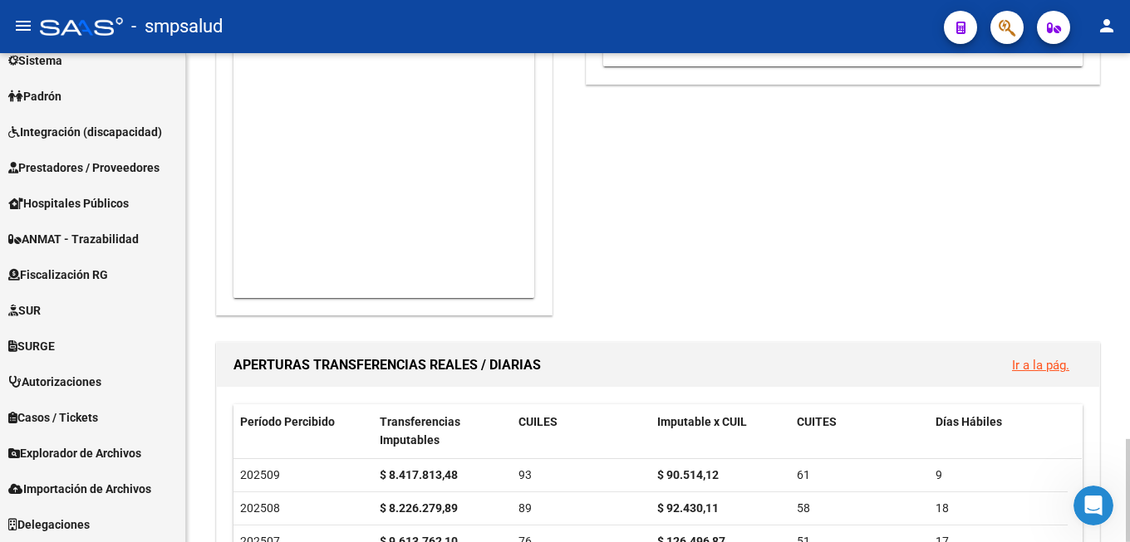
click at [852, 234] on div "SUR - EXPEDIENTES INTERNOS Ir a la pág. Estado Total Facturas Importe Reconocid…" at bounding box center [836, 112] width 534 height 414
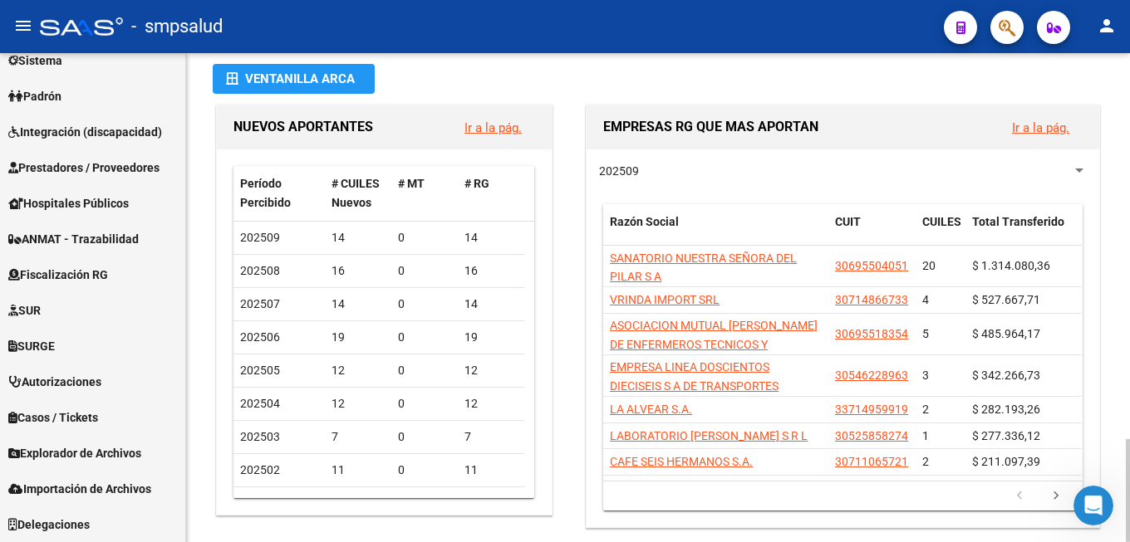
scroll to position [0, 0]
